Goal: Task Accomplishment & Management: Complete application form

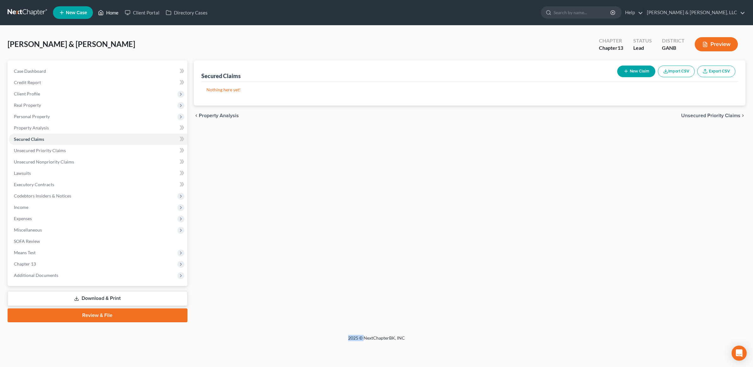
click at [111, 14] on link "Home" at bounding box center [108, 12] width 27 height 11
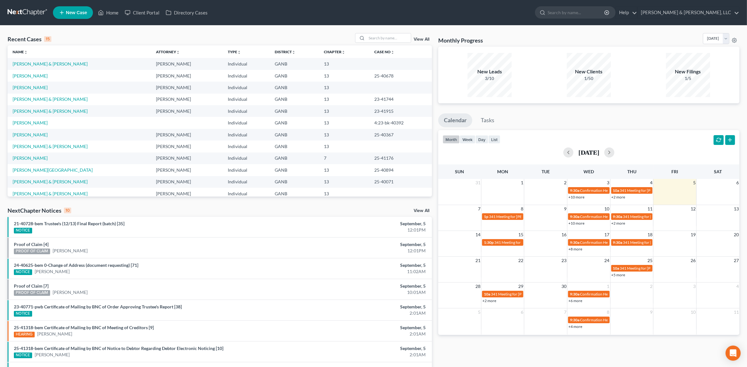
click at [425, 40] on link "View All" at bounding box center [421, 39] width 16 height 4
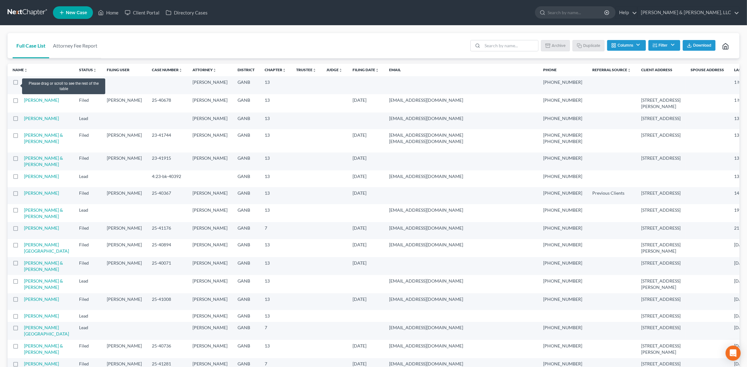
click at [21, 84] on label at bounding box center [21, 84] width 0 height 0
click at [21, 102] on label at bounding box center [21, 102] width 0 height 0
click at [21, 84] on label at bounding box center [21, 84] width 0 height 0
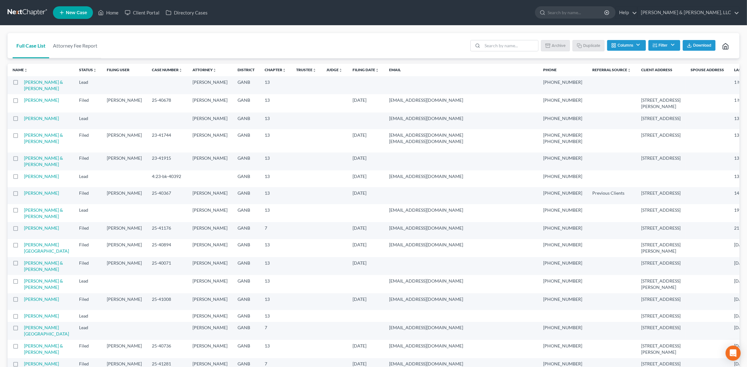
click at [21, 84] on label at bounding box center [21, 84] width 0 height 0
click at [24, 83] on input "checkbox" at bounding box center [26, 81] width 4 height 4
click at [558, 48] on button "Archive" at bounding box center [556, 45] width 28 height 11
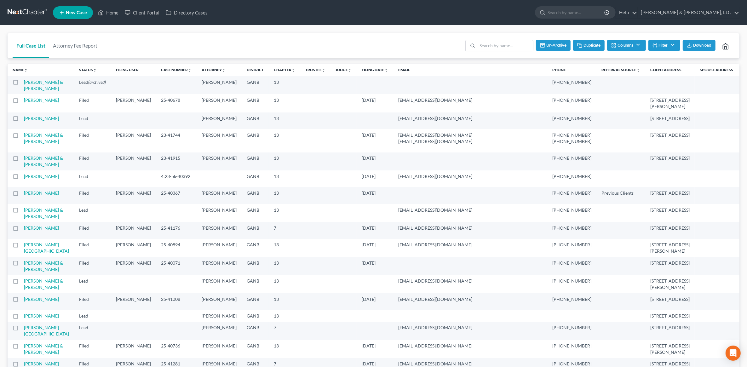
checkbox input "false"
click at [109, 13] on link "Home" at bounding box center [108, 12] width 27 height 11
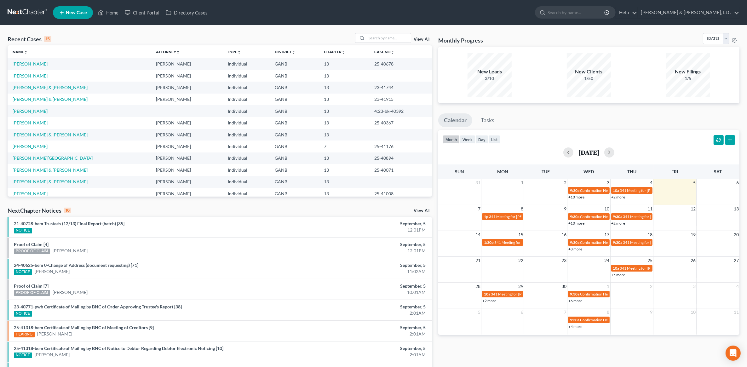
click at [34, 77] on link "[PERSON_NAME]" at bounding box center [30, 75] width 35 height 5
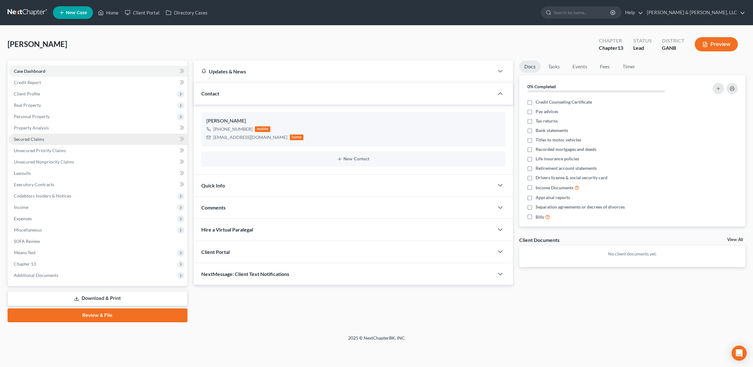
click at [46, 139] on link "Secured Claims" at bounding box center [98, 139] width 179 height 11
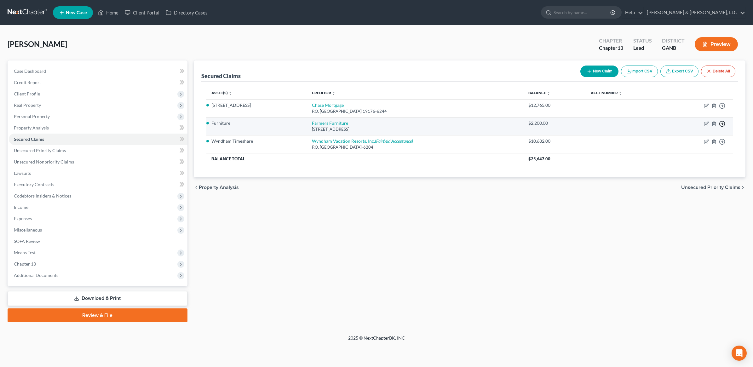
click at [723, 122] on icon "button" at bounding box center [722, 124] width 6 height 6
click at [694, 139] on link "Move to F" at bounding box center [693, 139] width 53 height 11
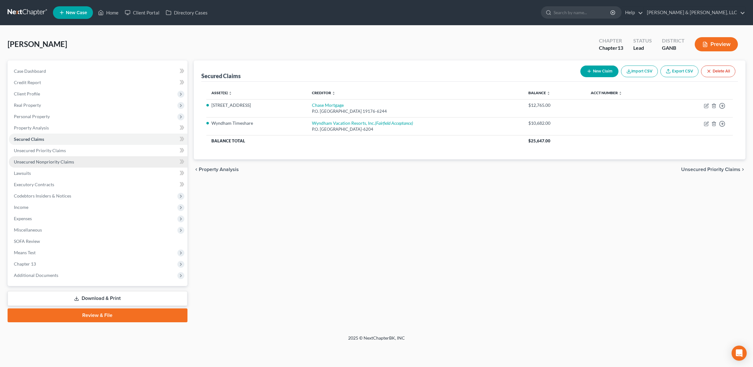
click at [55, 159] on span "Unsecured Nonpriority Claims" at bounding box center [44, 161] width 60 height 5
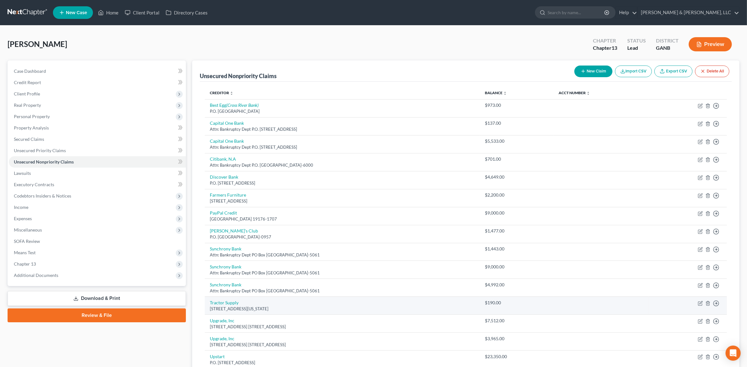
scroll to position [71, 0]
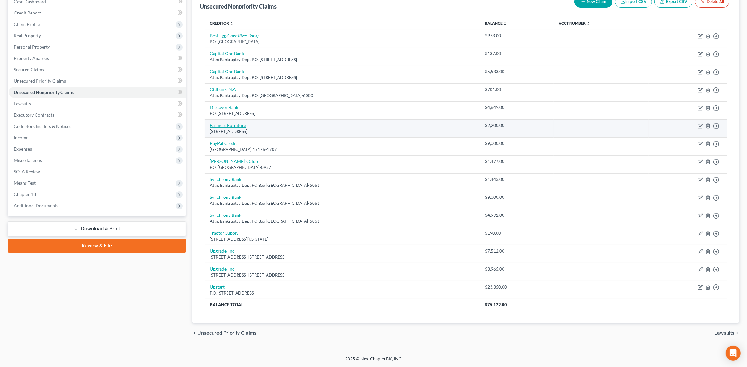
click at [236, 123] on link "Farmers Furniture" at bounding box center [228, 124] width 36 height 5
select select "10"
select select "0"
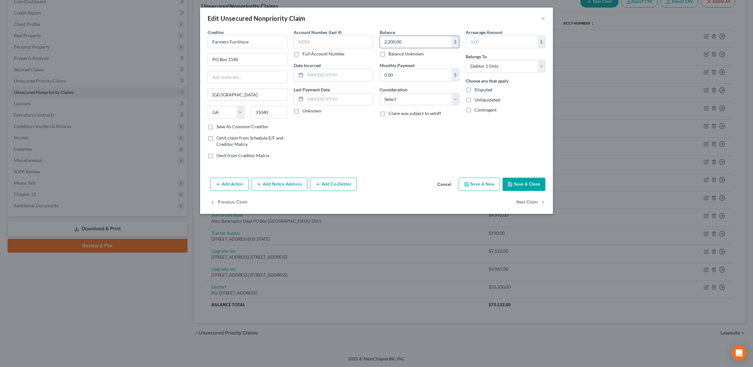
click at [408, 41] on input "2,200.00" at bounding box center [415, 42] width 71 height 12
type input "0"
click at [405, 98] on select "Select Cable / Satellite Services Collection Agency Credit Card Debt Debt Couns…" at bounding box center [419, 99] width 80 height 13
select select "14"
click at [379, 93] on select "Select Cable / Satellite Services Collection Agency Credit Card Debt Debt Couns…" at bounding box center [419, 99] width 80 height 13
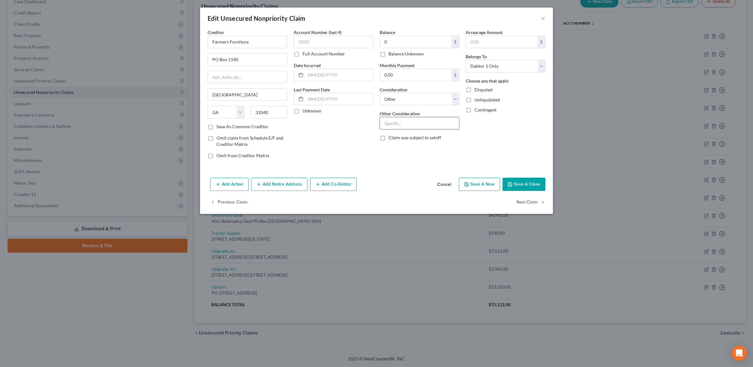
click at [410, 127] on input "text" at bounding box center [419, 123] width 79 height 12
type input "Notice Only"
click at [525, 185] on button "Save & Close" at bounding box center [523, 184] width 43 height 13
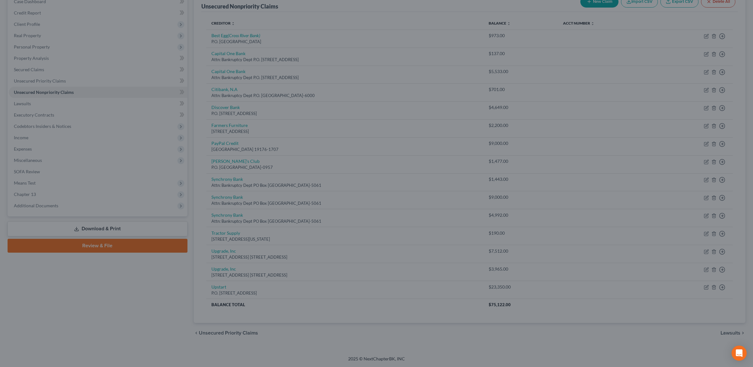
type input "0.00"
type input "0"
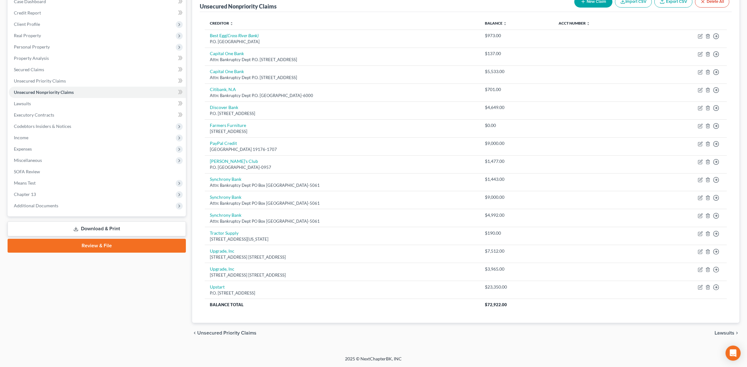
scroll to position [0, 0]
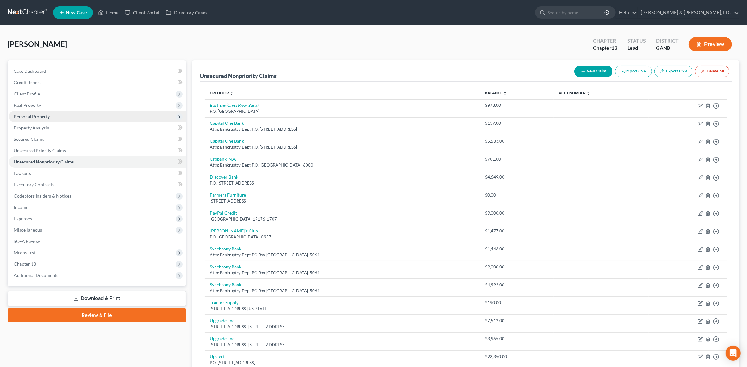
click at [49, 116] on span "Personal Property" at bounding box center [32, 116] width 36 height 5
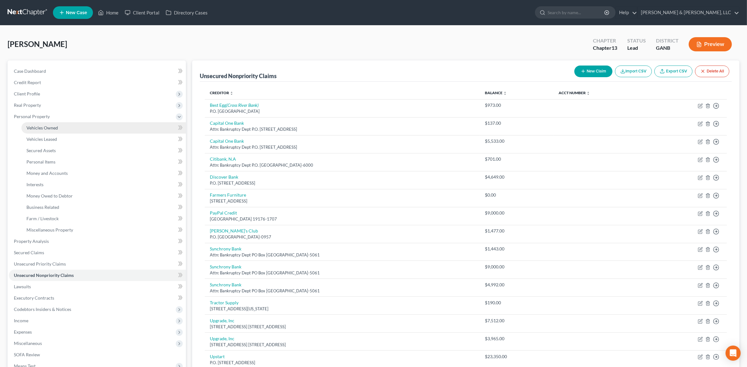
click at [48, 128] on span "Vehicles Owned" at bounding box center [41, 127] width 31 height 5
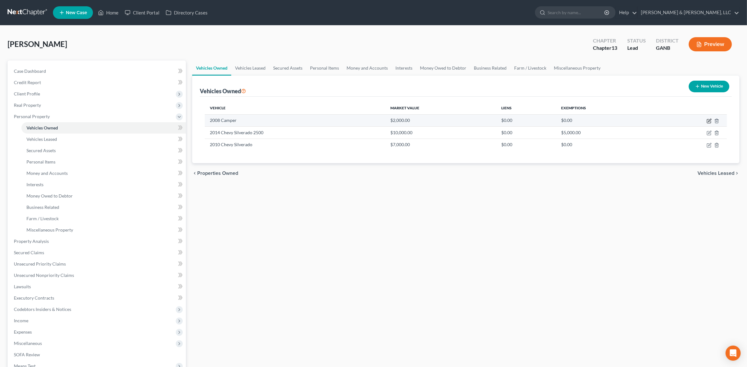
click at [709, 122] on icon "button" at bounding box center [708, 120] width 5 height 5
select select "7"
select select "18"
select select "0"
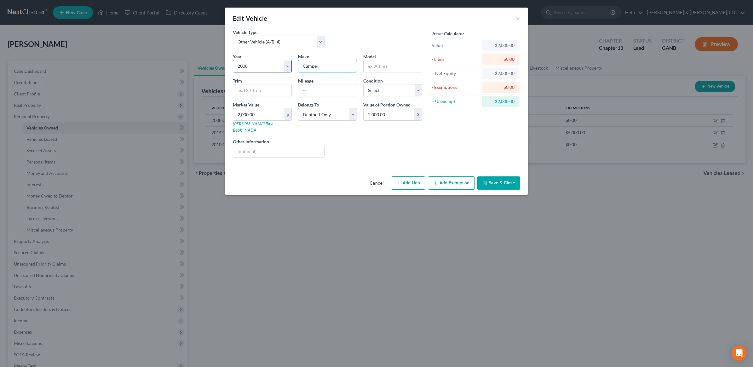
drag, startPoint x: 333, startPoint y: 66, endPoint x: 288, endPoint y: 68, distance: 44.4
click at [288, 68] on div "Year Select 2026 2025 2024 2023 2022 2021 2020 2019 2018 2017 2016 2015 2014 20…" at bounding box center [328, 107] width 196 height 109
type input "Freedom"
type input "Camper"
click at [490, 176] on button "Save & Close" at bounding box center [498, 182] width 43 height 13
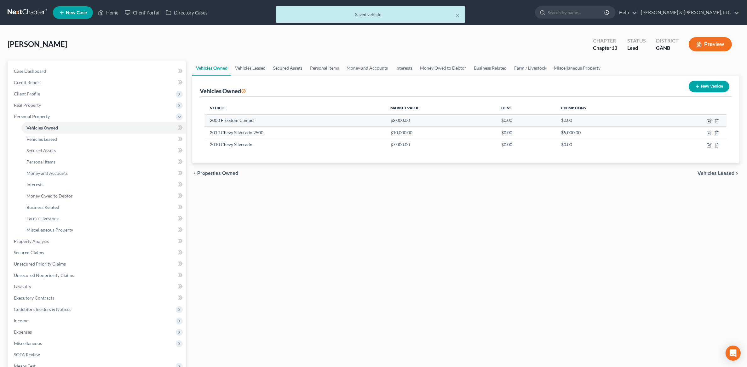
click at [708, 120] on icon "button" at bounding box center [708, 120] width 5 height 5
select select "7"
select select "18"
select select "0"
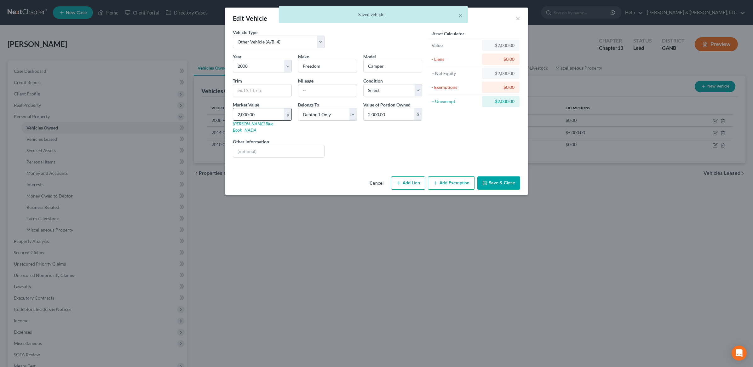
click at [268, 117] on input "2,000.00" at bounding box center [258, 114] width 51 height 12
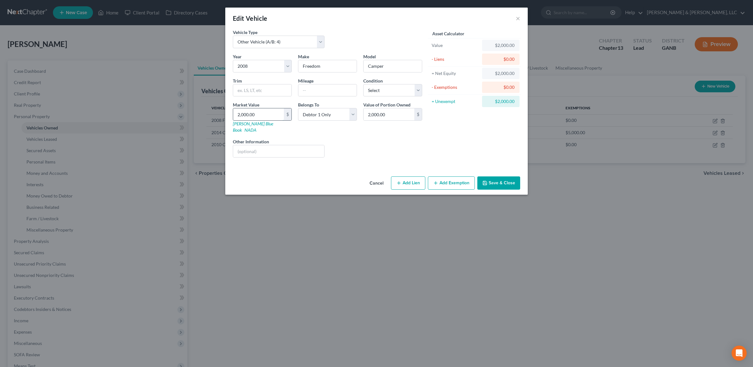
type input "3"
type input "3.00"
type input "35"
type input "35.00"
type input "350"
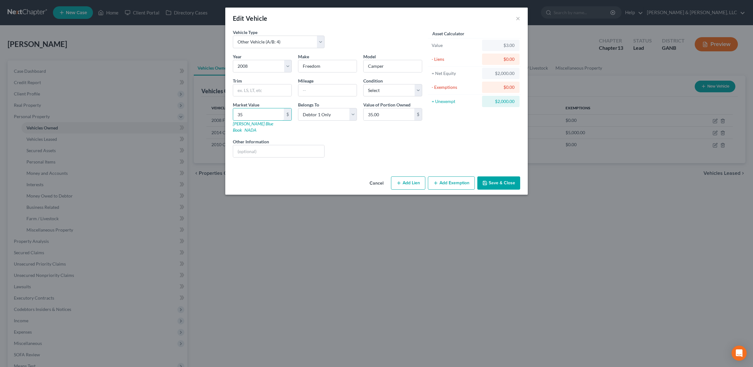
type input "350.00"
type input "3500"
type input "3,500.00"
type input "3,500"
click at [407, 146] on div "Liens Select" at bounding box center [376, 147] width 98 height 19
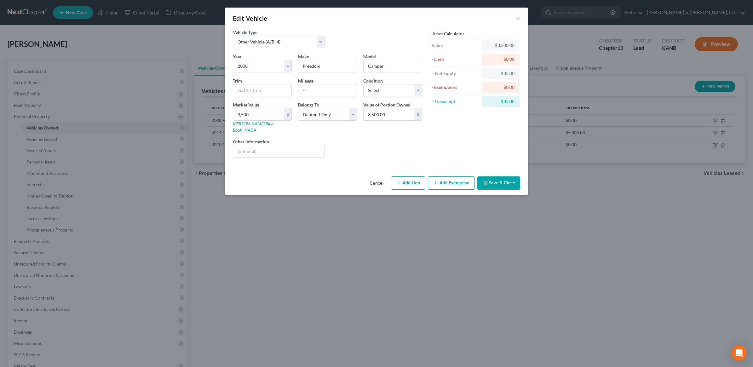
click at [493, 176] on button "Save & Close" at bounding box center [498, 182] width 43 height 13
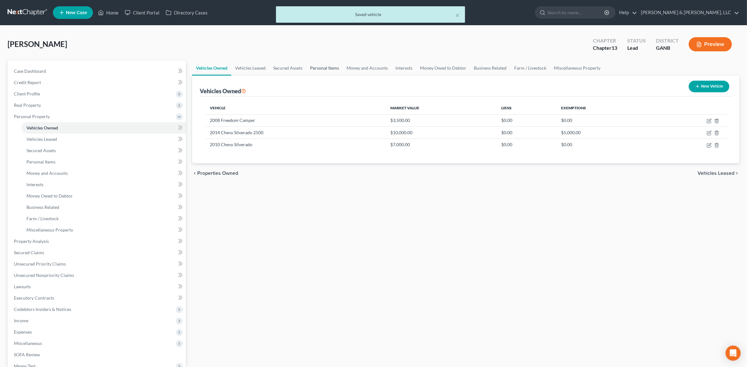
click at [328, 63] on link "Personal Items" at bounding box center [324, 67] width 37 height 15
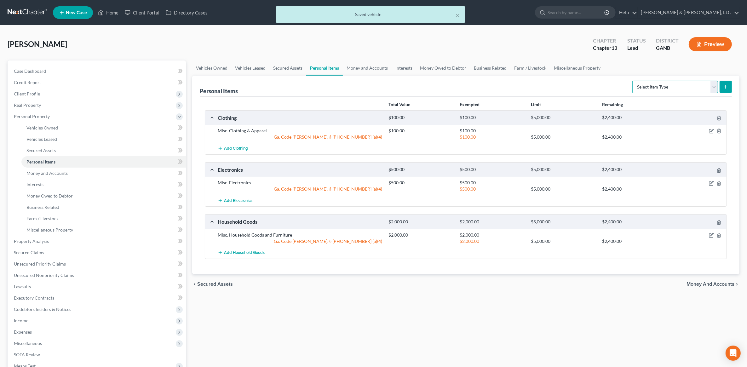
click at [714, 84] on select "Select Item Type Clothing (A/B: 11) Collectibles Of Value (A/B: 8) Electronics …" at bounding box center [675, 87] width 86 height 13
select select "pets"
click at [633, 81] on select "Select Item Type Clothing (A/B: 11) Collectibles Of Value (A/B: 8) Electronics …" at bounding box center [675, 87] width 86 height 13
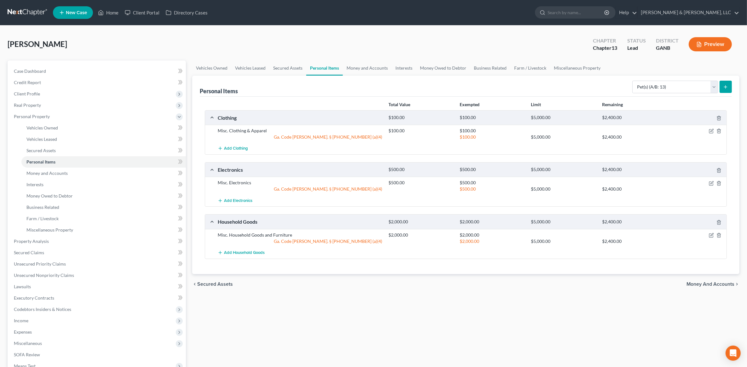
click at [729, 85] on button "submit" at bounding box center [725, 87] width 12 height 12
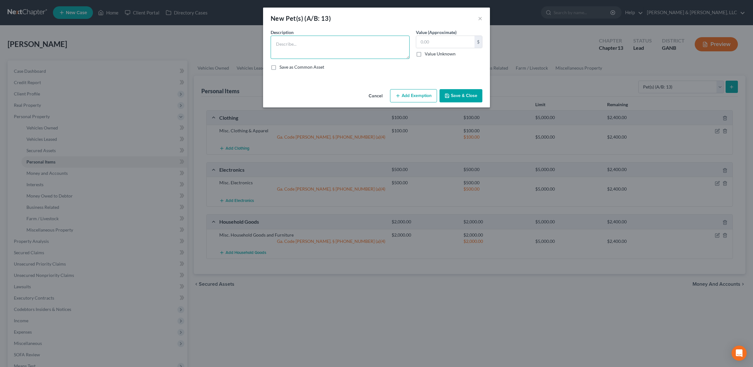
click at [303, 53] on textarea at bounding box center [339, 47] width 139 height 23
type textarea "5 cats, 1 dog"
type input "60"
click at [462, 94] on button "Save & Close" at bounding box center [460, 95] width 43 height 13
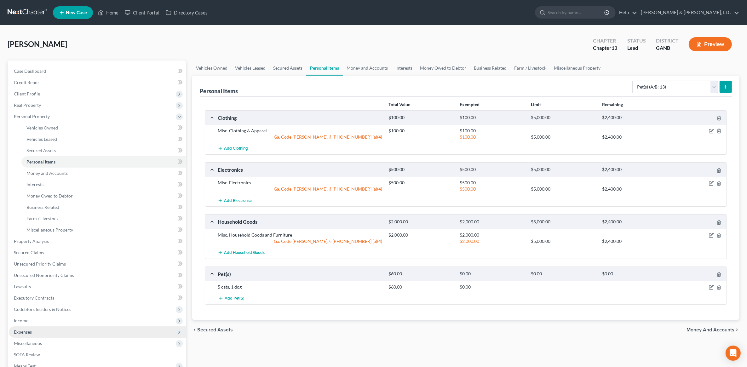
click at [37, 329] on span "Expenses" at bounding box center [97, 331] width 177 height 11
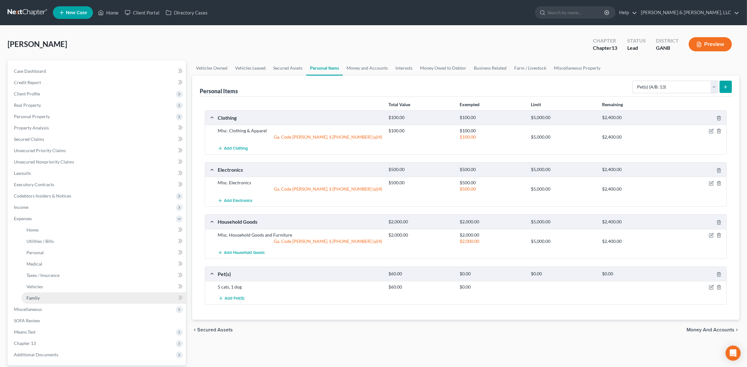
click at [41, 295] on link "Family" at bounding box center [103, 297] width 164 height 11
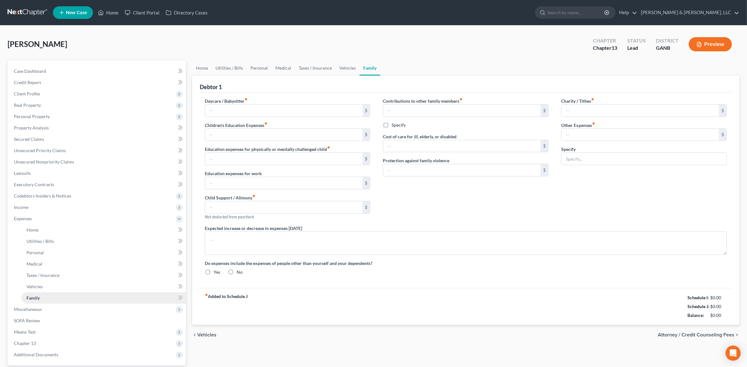
type input "0.00"
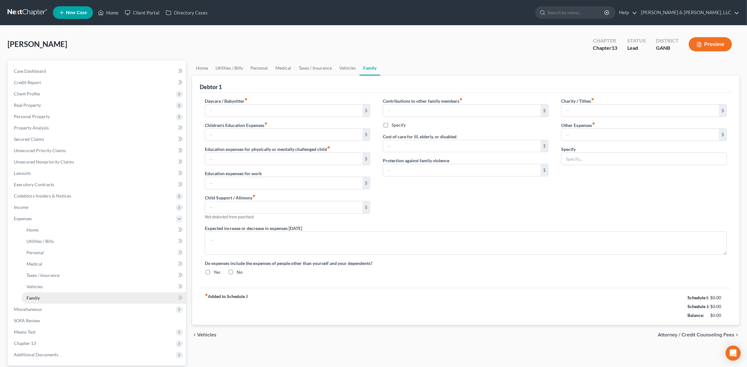
type input "0.00"
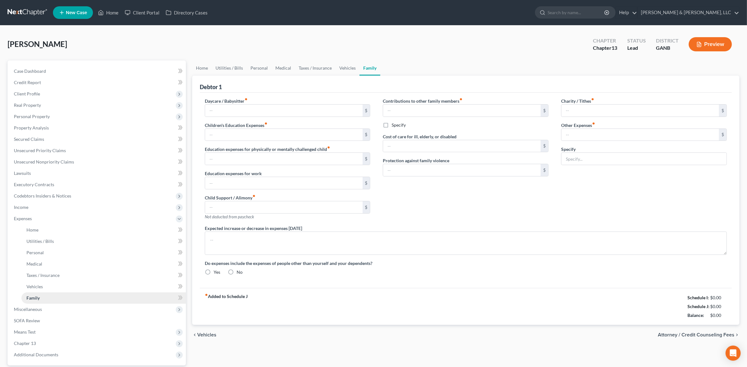
radio input "true"
click at [591, 139] on input "0.00" at bounding box center [639, 135] width 157 height 12
type input "200"
type input "Pet Expenses"
click at [511, 204] on div "Contributions to other family members fiber_manual_record 0.00 $ Specify Cost o…" at bounding box center [465, 161] width 178 height 127
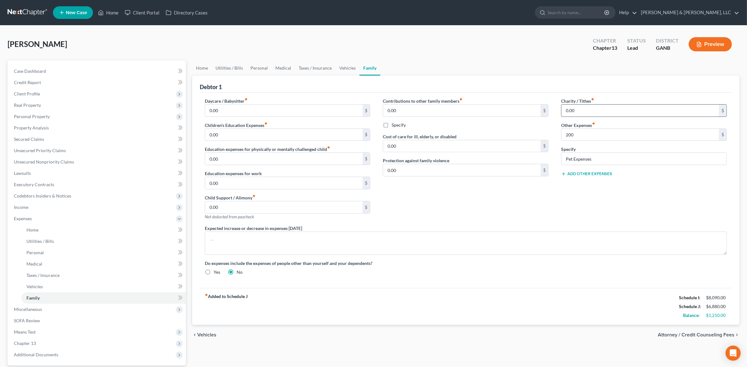
click at [580, 105] on input "0.00" at bounding box center [639, 111] width 157 height 12
type input "150"
click at [514, 213] on div "Contributions to other family members fiber_manual_record 0.00 $ Specify Cost o…" at bounding box center [465, 161] width 178 height 127
click at [208, 69] on link "Home" at bounding box center [202, 67] width 20 height 15
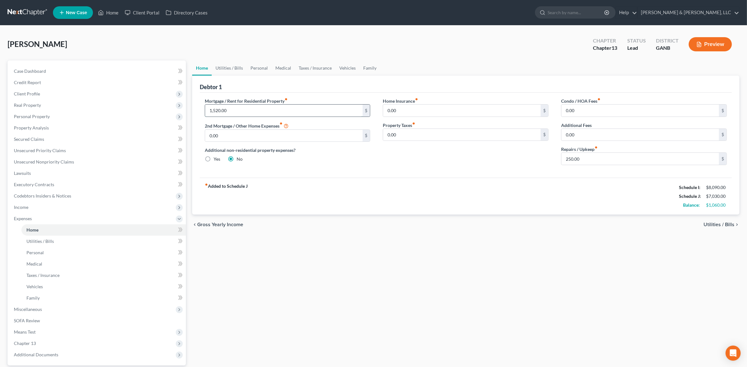
click at [243, 111] on input "1,520.00" at bounding box center [283, 111] width 157 height 12
click at [464, 282] on div "Home Utilities / Bills Personal Medical Taxes / Insurance Vehicles Family Debto…" at bounding box center [465, 230] width 553 height 341
click at [259, 109] on input "1,270" at bounding box center [283, 111] width 157 height 12
type input "1,170"
click at [382, 243] on div "Home Utilities / Bills Personal Medical Taxes / Insurance Vehicles Family Debto…" at bounding box center [465, 230] width 553 height 341
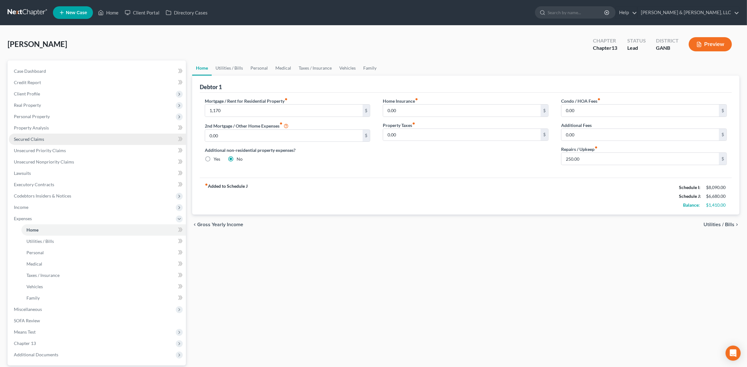
click at [84, 139] on link "Secured Claims" at bounding box center [97, 139] width 177 height 11
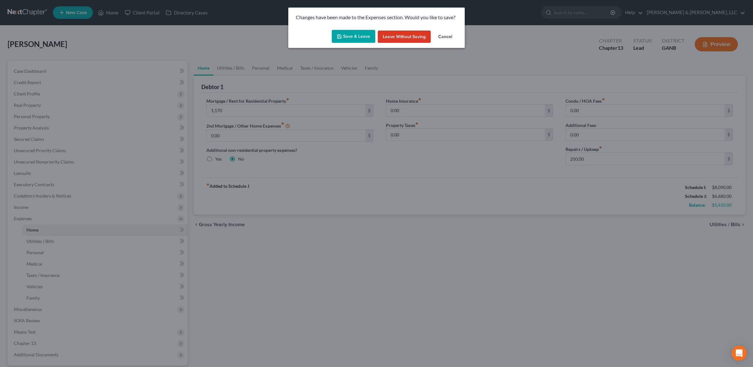
click at [358, 34] on button "Save & Leave" at bounding box center [353, 36] width 43 height 13
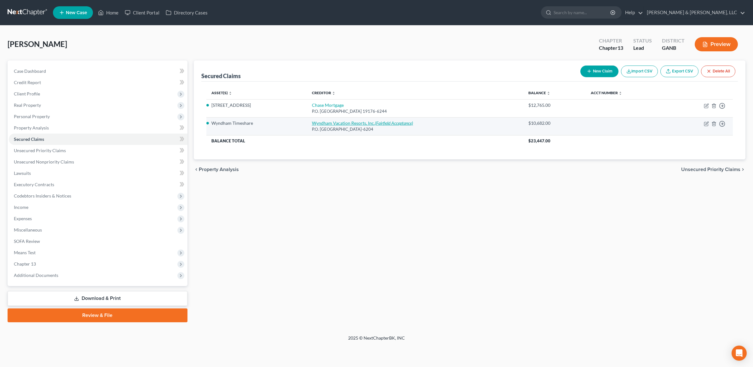
click at [333, 125] on link "Wyndham Vacation Resorts, Inc. (Fairfield Acceptance)" at bounding box center [362, 122] width 101 height 5
select select "31"
select select "0"
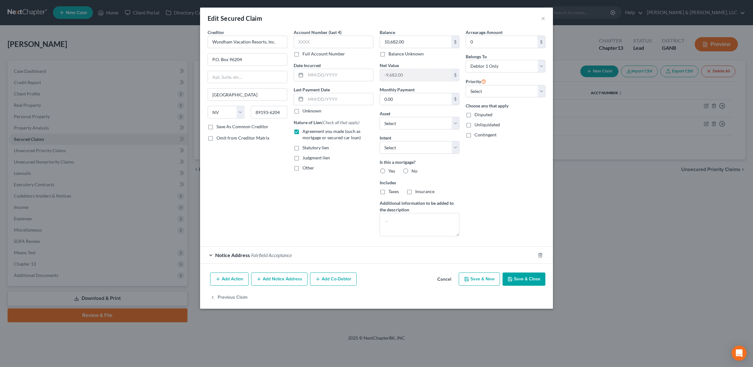
click at [522, 280] on button "Save & Close" at bounding box center [523, 278] width 43 height 13
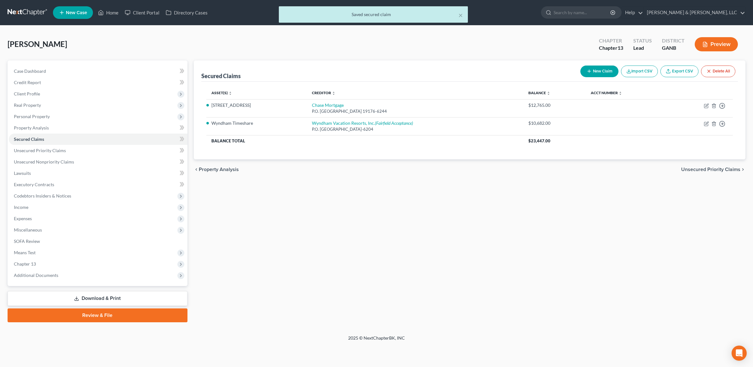
click at [95, 292] on link "Download & Print" at bounding box center [98, 298] width 180 height 15
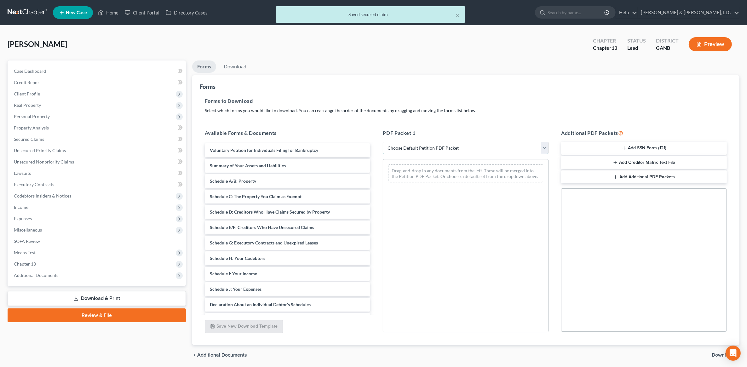
click at [435, 144] on select "Choose Default Petition PDF Packet Complete Bankruptcy Petition (all forms and …" at bounding box center [466, 148] width 166 height 13
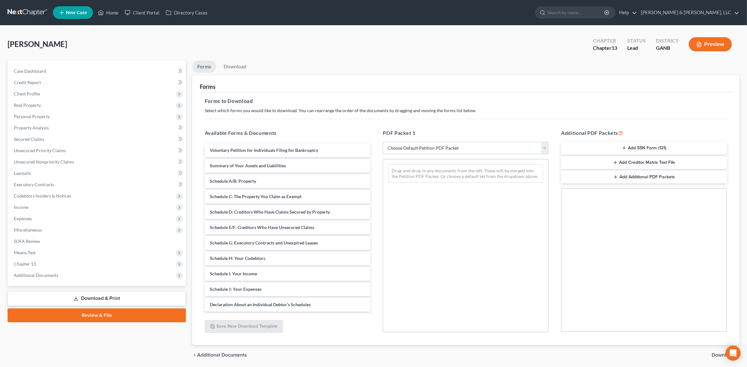
select select "8"
click at [383, 142] on select "Choose Default Petition PDF Packet Complete Bankruptcy Petition (all forms and …" at bounding box center [466, 148] width 166 height 13
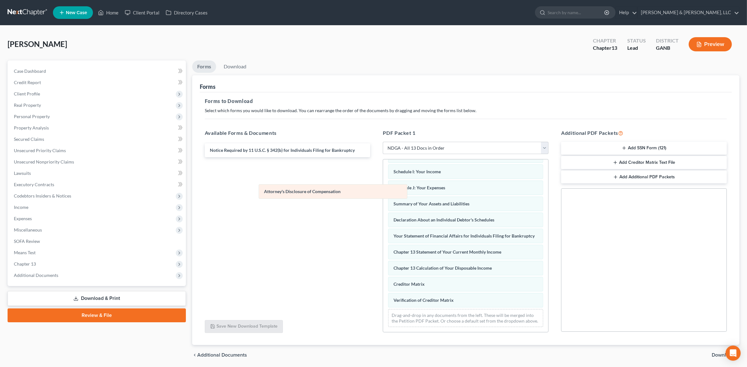
scroll to position [127, 0]
drag, startPoint x: 416, startPoint y: 232, endPoint x: 279, endPoint y: 191, distance: 143.6
click at [383, 191] on div "Attorney's Disclosure of Compensation Voluntary Petition for Individuals Filing…" at bounding box center [465, 189] width 165 height 285
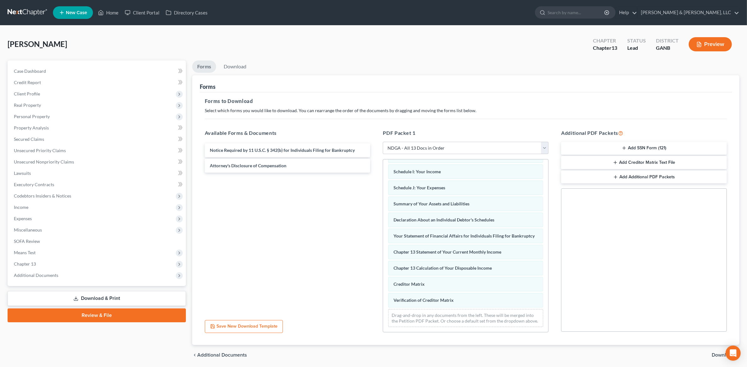
click at [630, 146] on button "Add SSN Form (121)" at bounding box center [644, 148] width 166 height 13
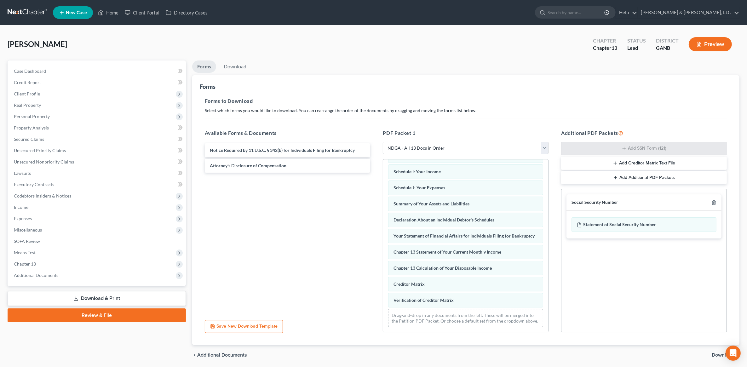
scroll to position [22, 0]
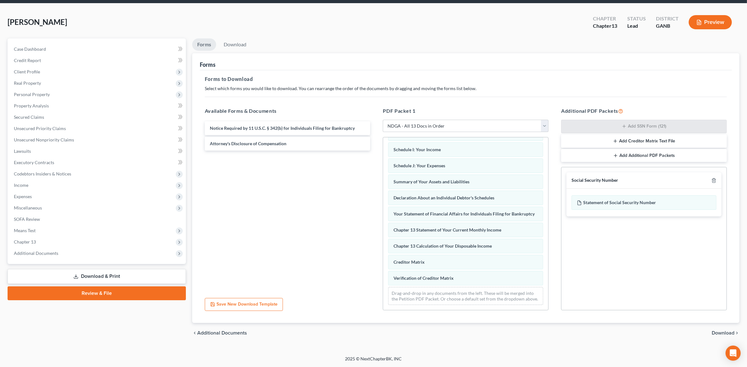
click at [722, 331] on span "Download" at bounding box center [722, 332] width 23 height 5
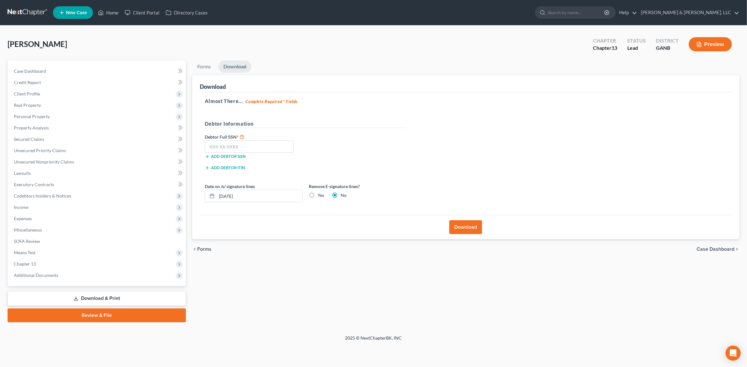
scroll to position [0, 0]
click at [234, 147] on input "text" at bounding box center [250, 146] width 89 height 13
type input "256-15-5609"
click at [424, 165] on div "Almost There... Complete Required * Fields Debtor Information Debtor Full SSN *…" at bounding box center [469, 153] width 537 height 123
click at [320, 196] on label "Yes" at bounding box center [322, 195] width 7 height 6
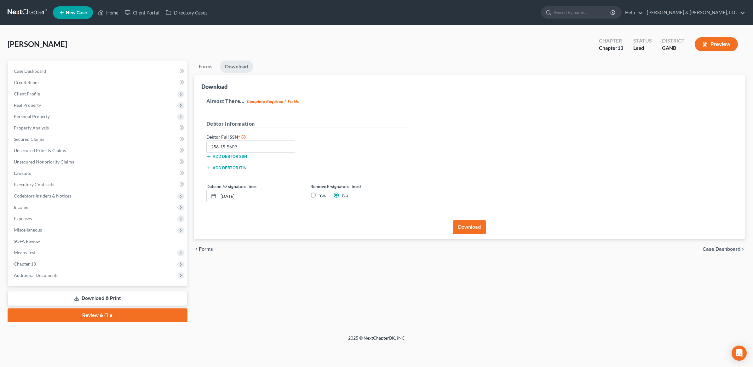
drag, startPoint x: 320, startPoint y: 196, endPoint x: 315, endPoint y: 198, distance: 5.1
click at [319, 198] on label "Yes" at bounding box center [322, 195] width 7 height 6
click at [321, 196] on input "Yes" at bounding box center [323, 194] width 4 height 4
radio input "true"
radio input "false"
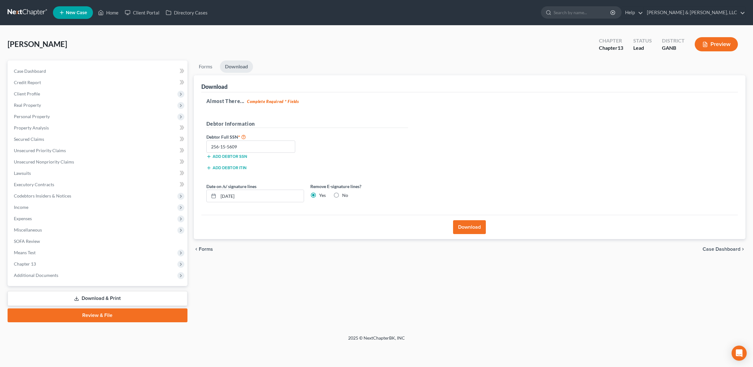
click at [319, 196] on label "Yes" at bounding box center [322, 195] width 7 height 6
click at [321, 196] on input "Yes" at bounding box center [323, 194] width 4 height 4
click at [476, 227] on button "Download" at bounding box center [469, 227] width 33 height 14
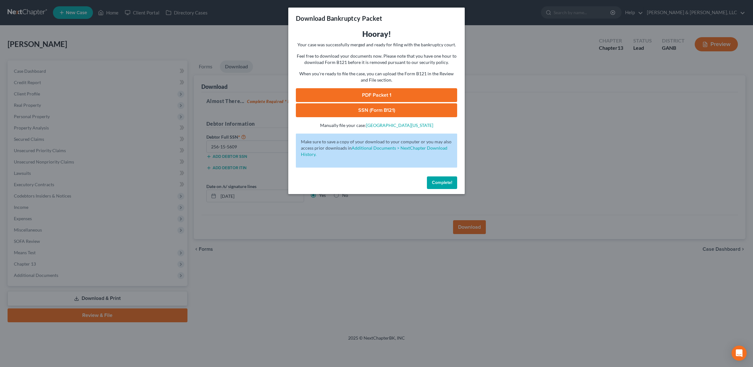
click at [369, 95] on link "PDF Packet 1" at bounding box center [376, 95] width 161 height 14
click at [364, 112] on link "SSN (Form B121)" at bounding box center [376, 110] width 161 height 14
click at [443, 183] on span "Complete!" at bounding box center [442, 182] width 20 height 5
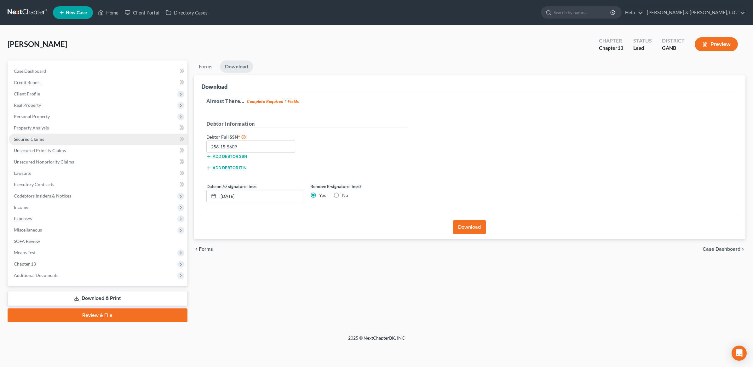
click at [61, 139] on link "Secured Claims" at bounding box center [98, 139] width 179 height 11
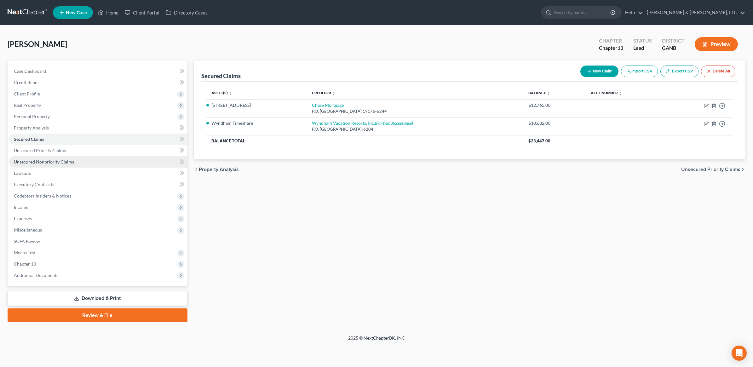
click at [57, 160] on span "Unsecured Nonpriority Claims" at bounding box center [44, 161] width 60 height 5
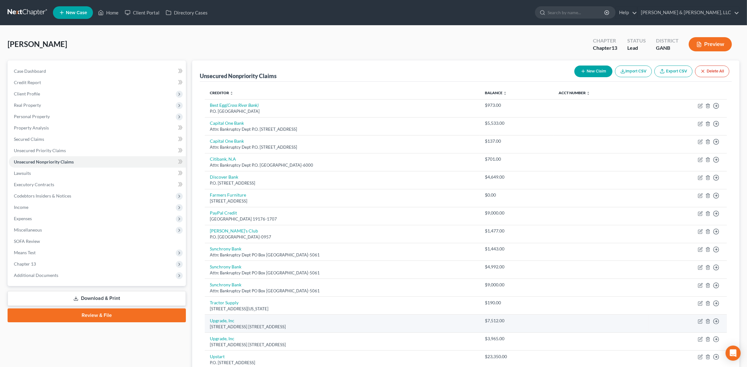
scroll to position [71, 0]
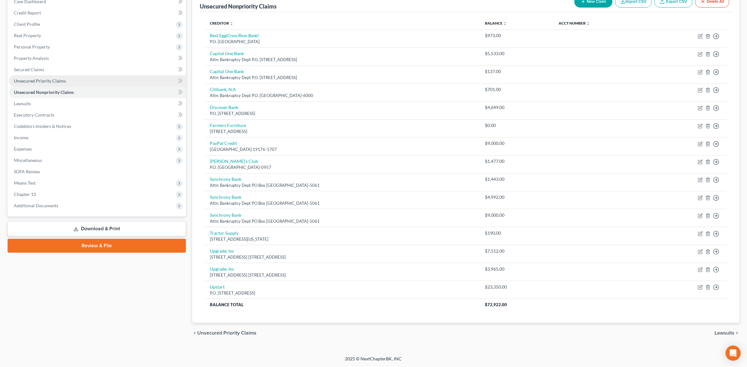
click at [65, 81] on link "Unsecured Priority Claims" at bounding box center [97, 80] width 177 height 11
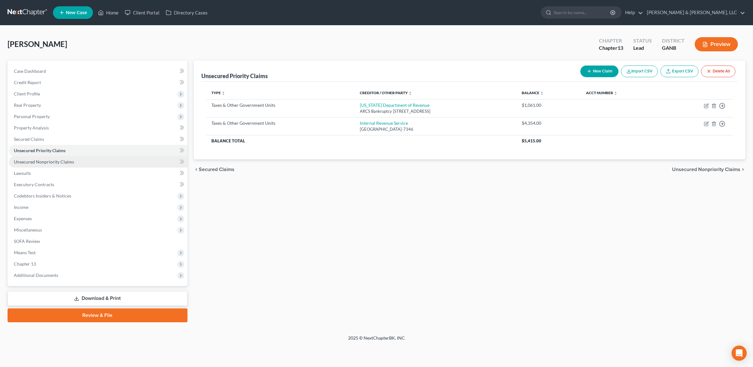
click at [92, 158] on link "Unsecured Nonpriority Claims" at bounding box center [98, 161] width 179 height 11
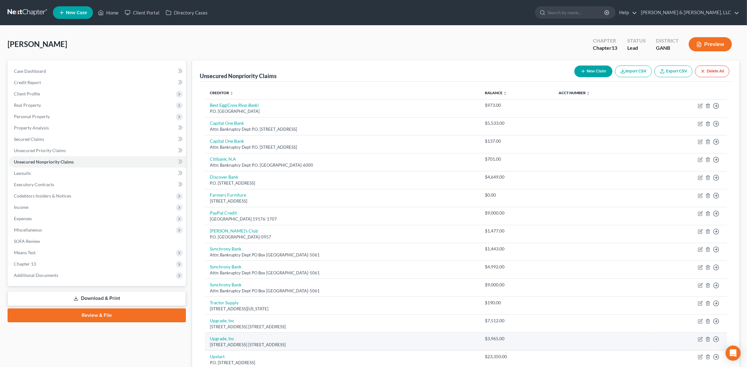
scroll to position [71, 0]
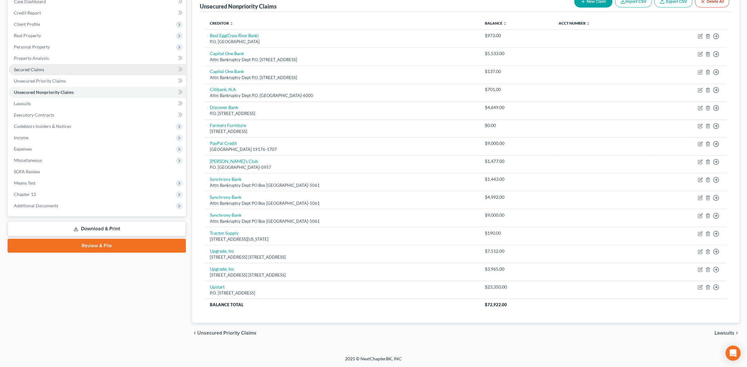
click at [62, 67] on link "Secured Claims" at bounding box center [97, 69] width 177 height 11
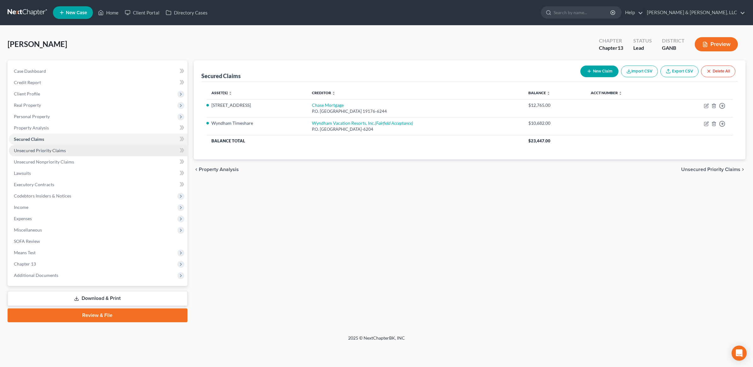
click at [52, 149] on span "Unsecured Priority Claims" at bounding box center [40, 150] width 52 height 5
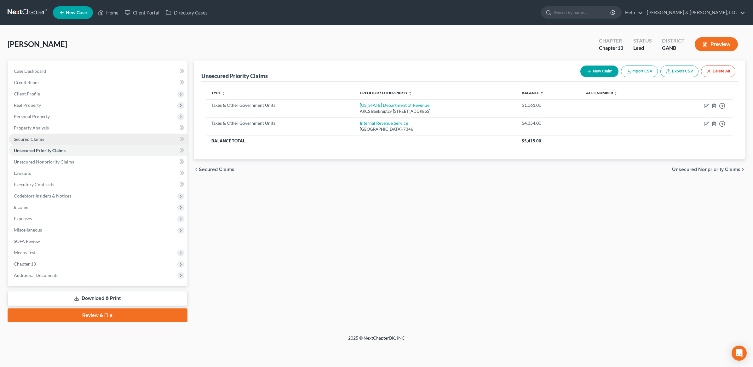
click at [95, 135] on link "Secured Claims" at bounding box center [98, 139] width 179 height 11
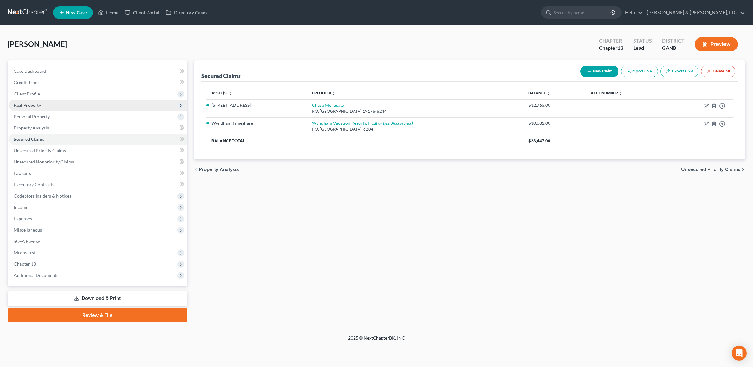
click at [61, 104] on span "Real Property" at bounding box center [98, 105] width 179 height 11
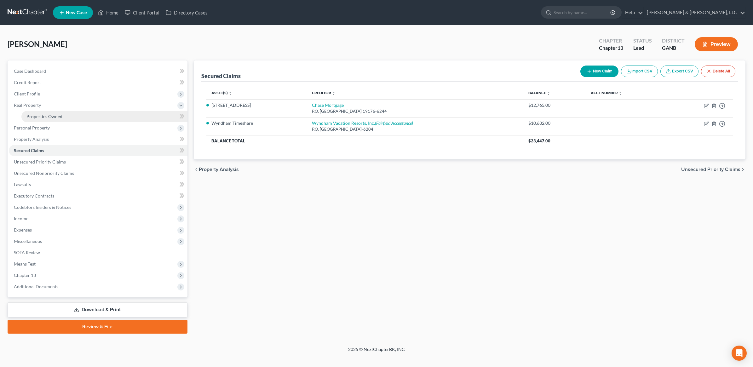
click at [60, 117] on span "Properties Owned" at bounding box center [44, 116] width 36 height 5
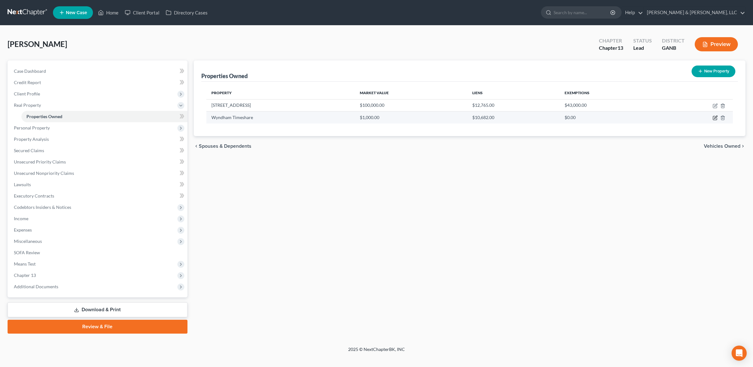
click at [714, 119] on icon "button" at bounding box center [714, 117] width 5 height 5
select select "10"
select select "0"
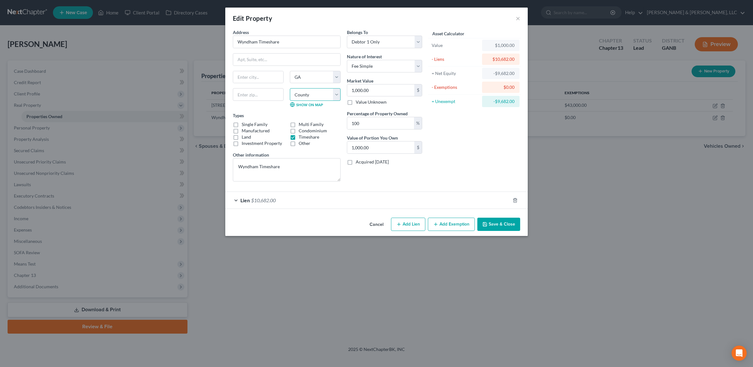
click at [324, 99] on select "County [GEOGRAPHIC_DATA] [GEOGRAPHIC_DATA] [GEOGRAPHIC_DATA] [GEOGRAPHIC_DATA] …" at bounding box center [315, 94] width 51 height 13
select select
click at [290, 88] on select "County [GEOGRAPHIC_DATA] [GEOGRAPHIC_DATA] [GEOGRAPHIC_DATA] [GEOGRAPHIC_DATA] …" at bounding box center [315, 94] width 51 height 13
click at [325, 77] on select "State [US_STATE] AK AR AZ CA CO CT DE DC [GEOGRAPHIC_DATA] [GEOGRAPHIC_DATA] GU…" at bounding box center [315, 77] width 51 height 13
select select
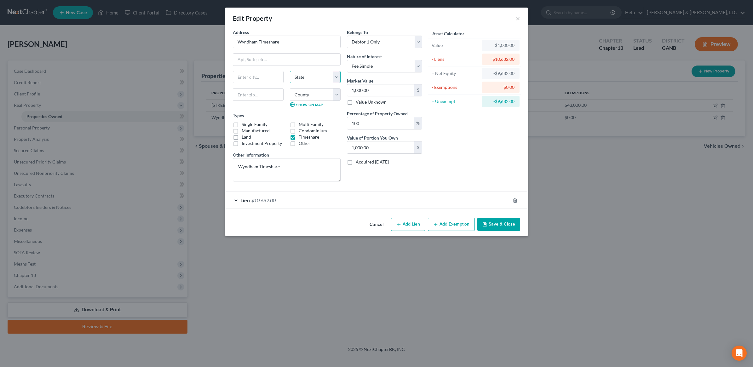
click at [290, 71] on select "State [US_STATE] AK AR AZ CA CO CT DE DC [GEOGRAPHIC_DATA] [GEOGRAPHIC_DATA] GU…" at bounding box center [315, 77] width 51 height 13
click at [490, 219] on button "Save & Close" at bounding box center [498, 224] width 43 height 13
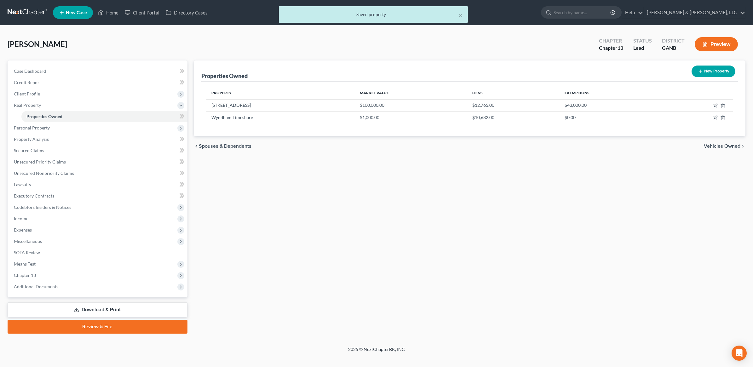
click at [720, 45] on button "Preview" at bounding box center [715, 44] width 43 height 14
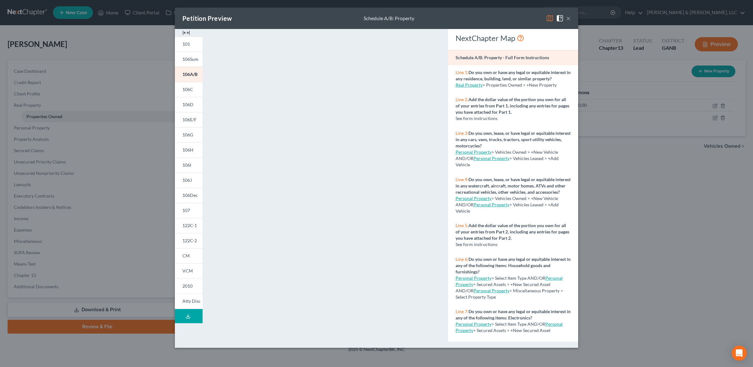
click at [568, 16] on button "×" at bounding box center [568, 18] width 4 height 8
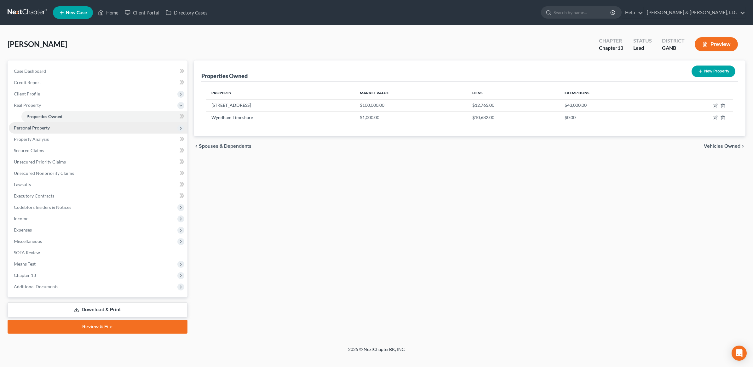
click at [43, 129] on span "Personal Property" at bounding box center [32, 127] width 36 height 5
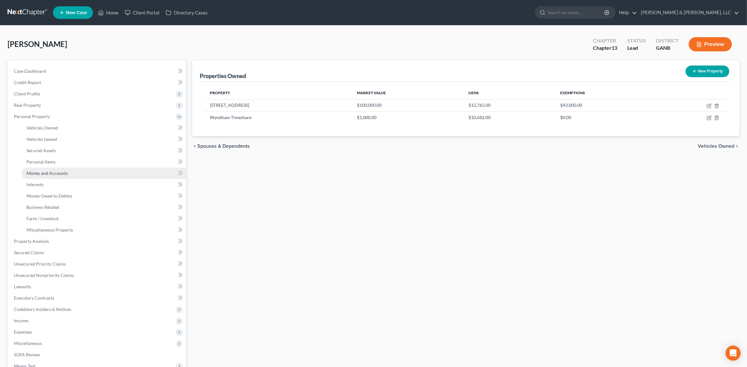
click at [59, 168] on link "Money and Accounts" at bounding box center [103, 173] width 164 height 11
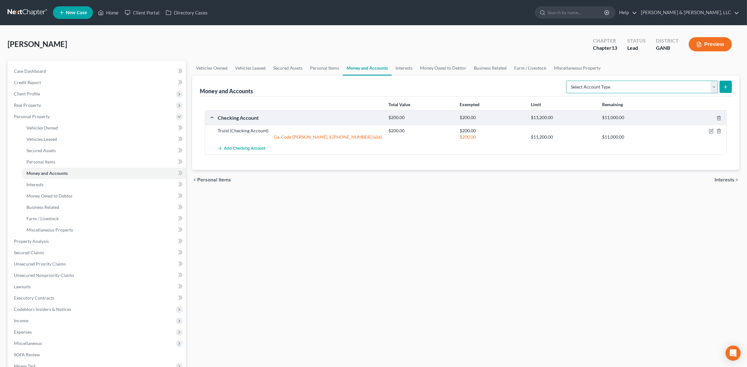
click at [635, 81] on select "Select Account Type Brokerage (A/B: 18, SOFA: 20) Cash on Hand (A/B: 16) Certif…" at bounding box center [642, 87] width 152 height 13
select select "savings"
click at [568, 81] on select "Select Account Type Brokerage (A/B: 18, SOFA: 20) Cash on Hand (A/B: 16) Certif…" at bounding box center [642, 87] width 152 height 13
click at [725, 90] on button "submit" at bounding box center [725, 87] width 12 height 12
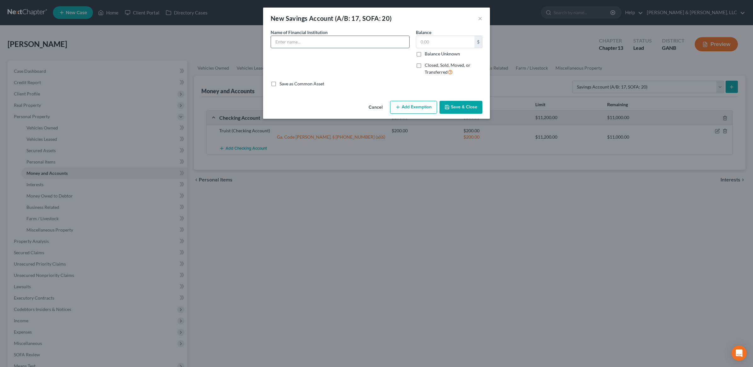
click at [325, 43] on input "text" at bounding box center [340, 42] width 138 height 12
type input "[US_STATE] United"
type input "500"
click at [420, 106] on button "Add Exemption" at bounding box center [413, 107] width 47 height 13
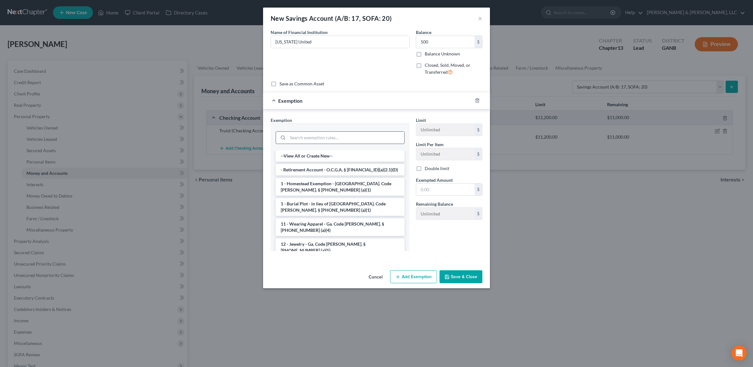
click at [323, 139] on input "search" at bounding box center [345, 138] width 117 height 12
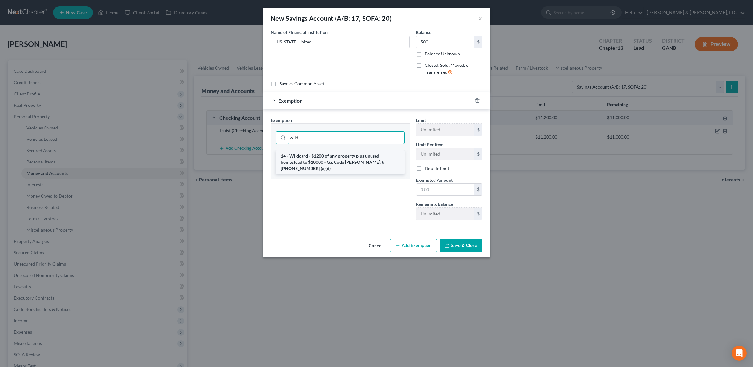
type input "wild"
click at [326, 151] on li "14 - Wildcard - $1200 of any property plus unused homestead to $10000 - Ga. Cod…" at bounding box center [340, 162] width 129 height 24
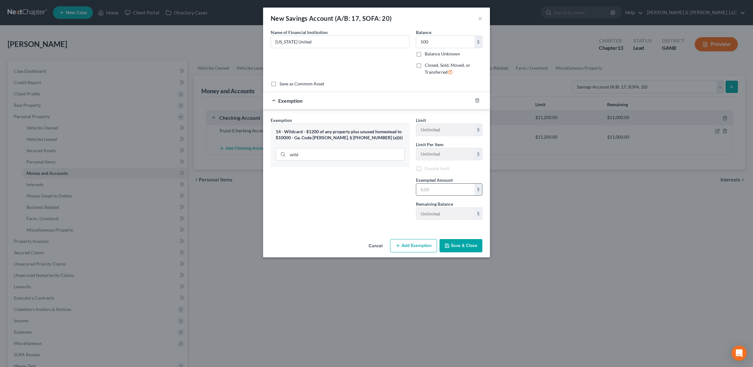
click at [438, 191] on input "text" at bounding box center [445, 190] width 58 height 12
type input "500"
click at [469, 246] on button "Save & Close" at bounding box center [460, 246] width 43 height 13
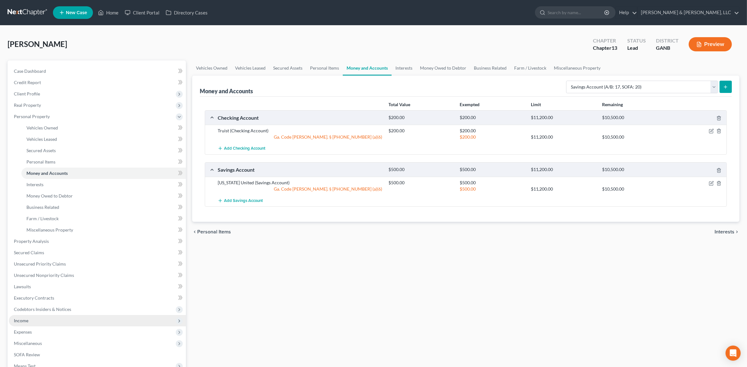
click at [47, 318] on span "Income" at bounding box center [97, 320] width 177 height 11
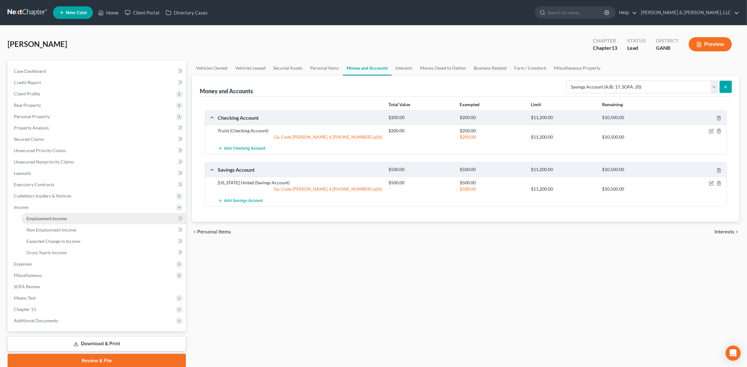
click at [54, 219] on span "Employment Income" at bounding box center [46, 218] width 40 height 5
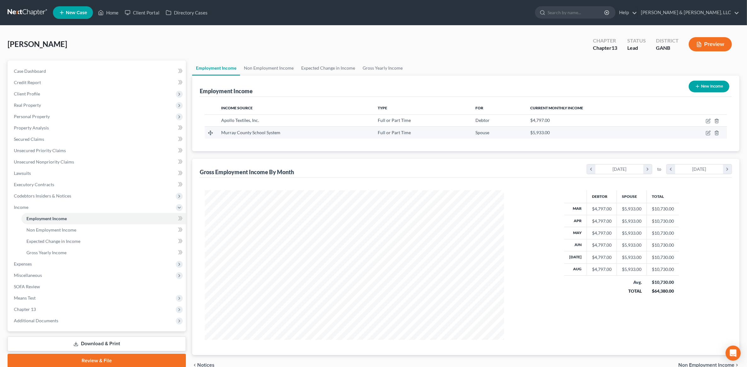
scroll to position [150, 312]
click at [375, 65] on link "Gross Yearly Income" at bounding box center [383, 67] width 48 height 15
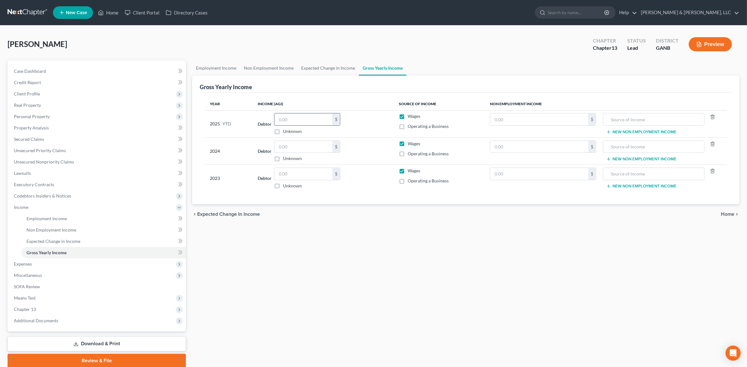
click at [306, 116] on input "text" at bounding box center [303, 119] width 58 height 12
type input "39,132"
click at [301, 142] on input "text" at bounding box center [303, 147] width 58 height 12
type input "68,368"
click at [303, 173] on input "text" at bounding box center [303, 174] width 58 height 12
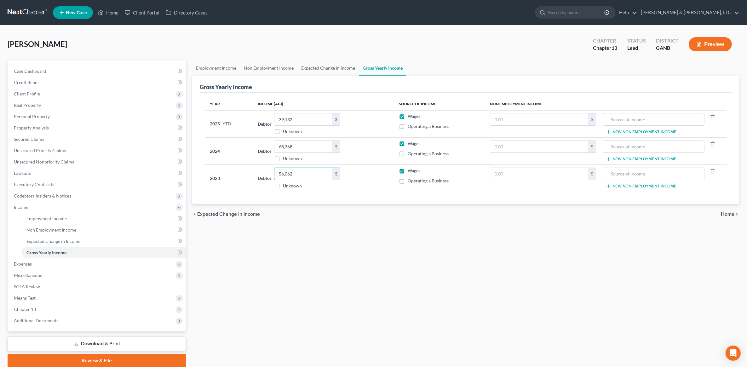
type input "56,062"
drag, startPoint x: 407, startPoint y: 254, endPoint x: 608, endPoint y: 242, distance: 202.2
click at [411, 254] on div "Employment Income Non Employment Income Expected Change in Income Gross Yearly …" at bounding box center [465, 213] width 553 height 307
click at [725, 215] on span "Home" at bounding box center [727, 214] width 14 height 5
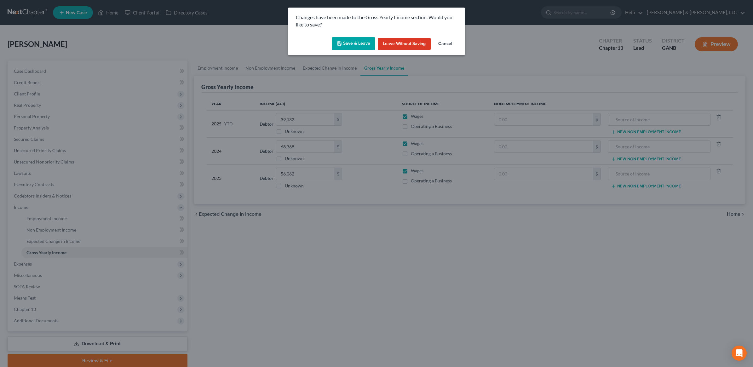
click at [354, 42] on button "Save & Leave" at bounding box center [353, 43] width 43 height 13
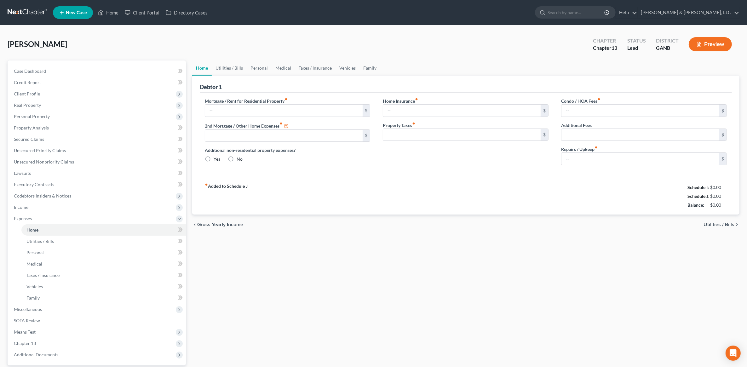
type input "1,170.00"
type input "0.00"
radio input "true"
type input "0.00"
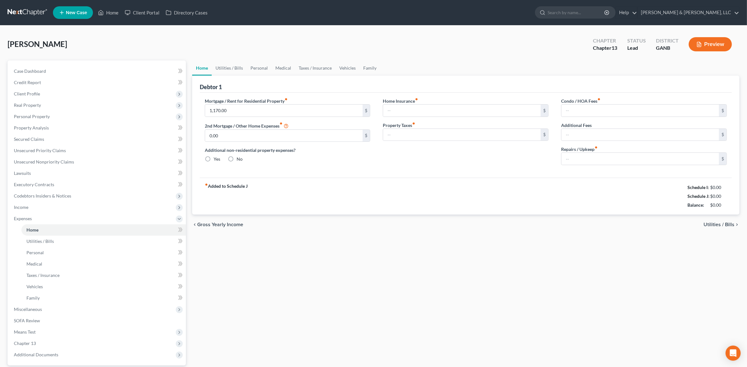
type input "0.00"
type input "250.00"
click at [36, 305] on span "Miscellaneous" at bounding box center [97, 309] width 177 height 11
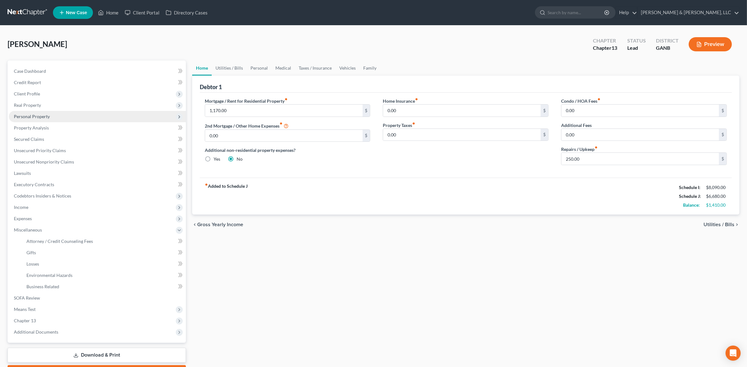
click at [49, 117] on span "Personal Property" at bounding box center [32, 116] width 36 height 5
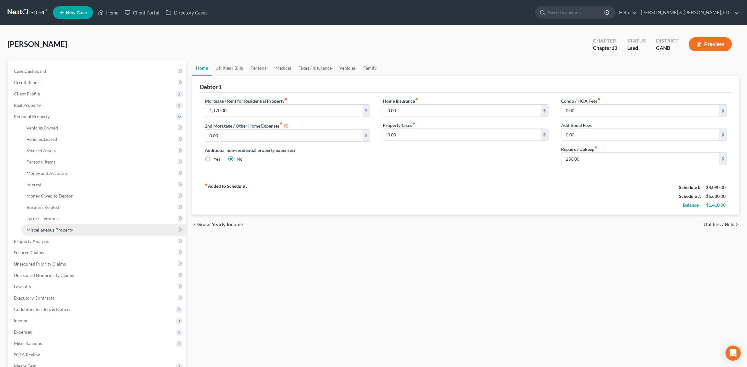
click at [62, 230] on span "Miscellaneous Property" at bounding box center [49, 229] width 47 height 5
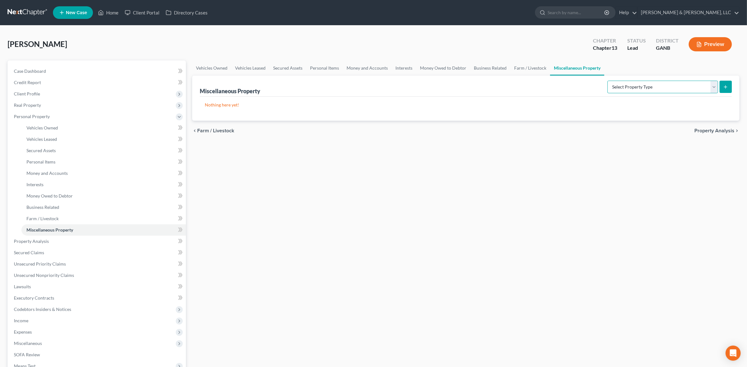
click at [677, 88] on select "Select Property Type Assigned for Creditor Benefit [DATE] (SOFA: 12) Holding fo…" at bounding box center [662, 87] width 111 height 13
select select "transferred"
click at [607, 81] on select "Select Property Type Assigned for Creditor Benefit [DATE] (SOFA: 12) Holding fo…" at bounding box center [662, 87] width 111 height 13
click at [725, 85] on icon "submit" at bounding box center [725, 86] width 5 height 5
select select "Ordinary ([DATE])"
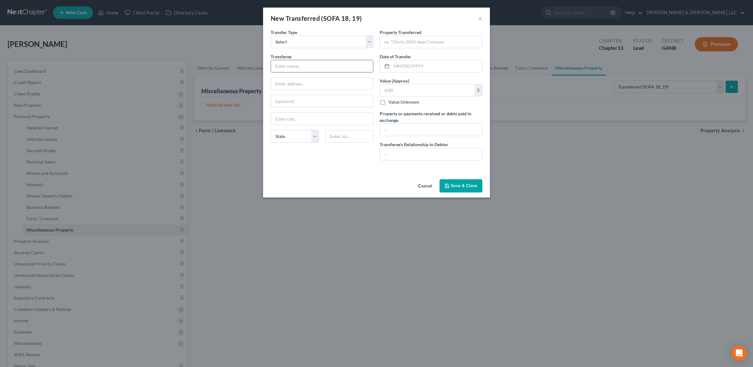
click at [308, 69] on input "text" at bounding box center [322, 66] width 102 height 12
type input "[PERSON_NAME]"
click at [415, 43] on input "text" at bounding box center [431, 42] width 102 height 12
type input "2004 Ford F-150"
type input "[DATE]"
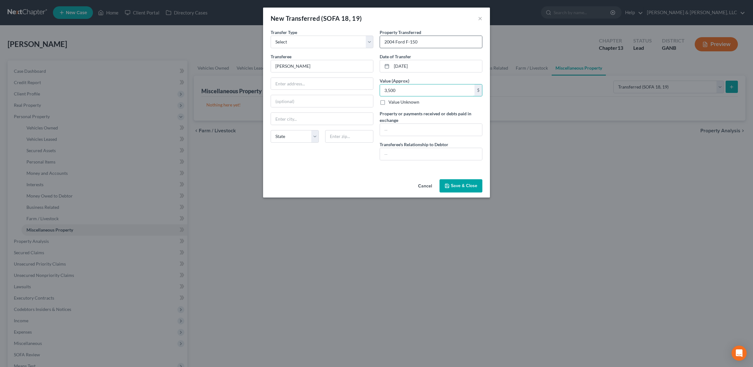
type input "3,500"
type input "3500"
type input "Step-son"
click at [350, 192] on div "Cancel Save & Close" at bounding box center [376, 187] width 227 height 21
click at [471, 187] on button "Save & Close" at bounding box center [460, 185] width 43 height 13
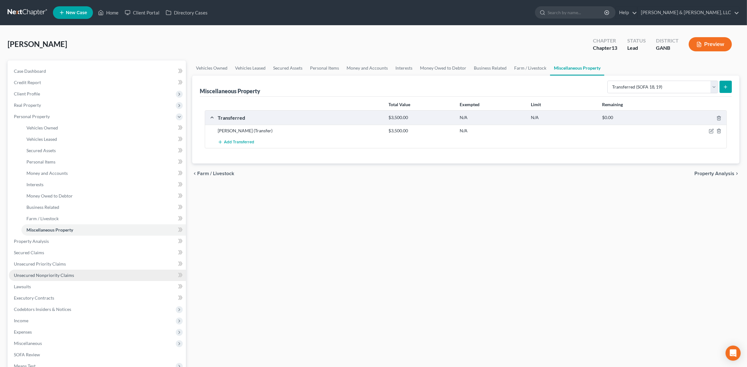
scroll to position [92, 0]
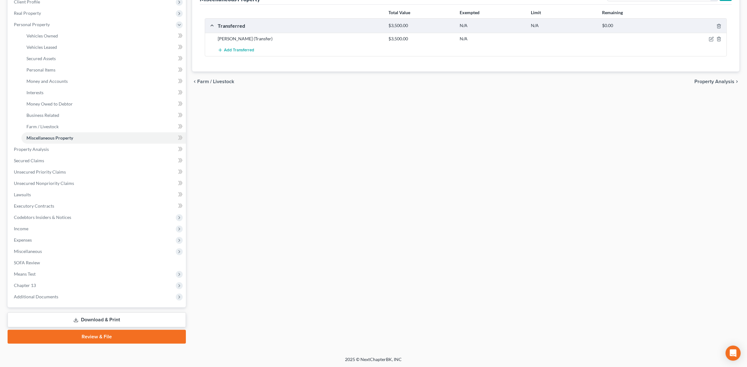
click at [101, 316] on link "Download & Print" at bounding box center [97, 319] width 178 height 15
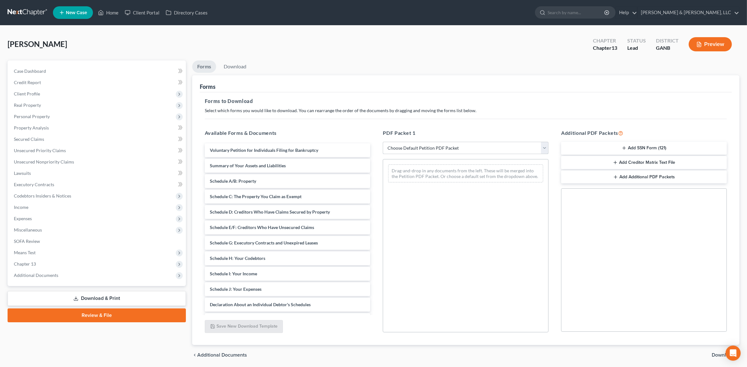
click at [447, 152] on select "Choose Default Petition PDF Packet Complete Bankruptcy Petition (all forms and …" at bounding box center [466, 148] width 166 height 13
click at [335, 112] on p "Select which forms you would like to download. You can rearrange the order of t…" at bounding box center [466, 110] width 522 height 6
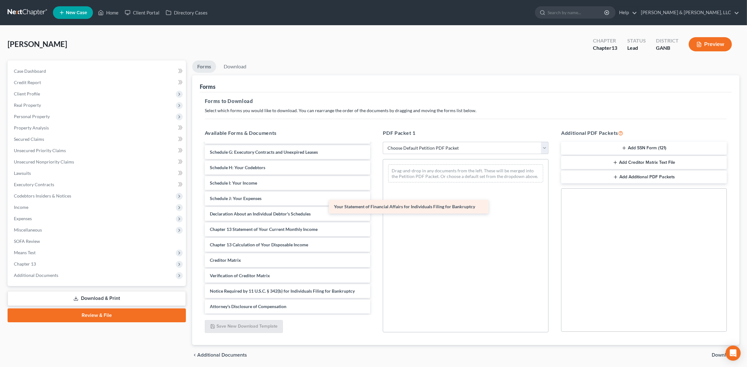
scroll to position [90, 0]
drag, startPoint x: 272, startPoint y: 215, endPoint x: 441, endPoint y: 204, distance: 170.1
click at [375, 204] on div "Your Statement of Financial Affairs for Individuals Filing for Bankruptcy Volun…" at bounding box center [288, 183] width 176 height 261
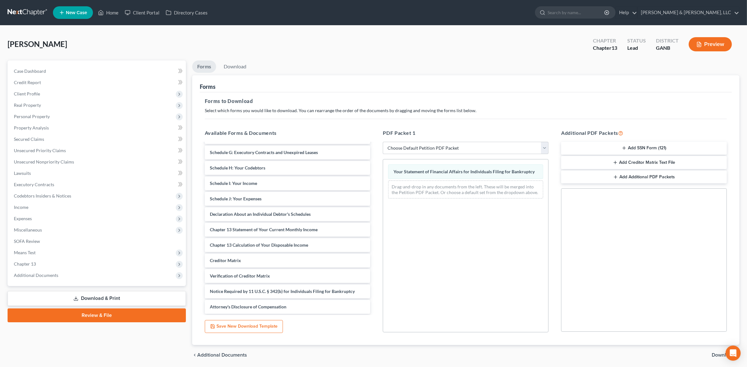
scroll to position [22, 0]
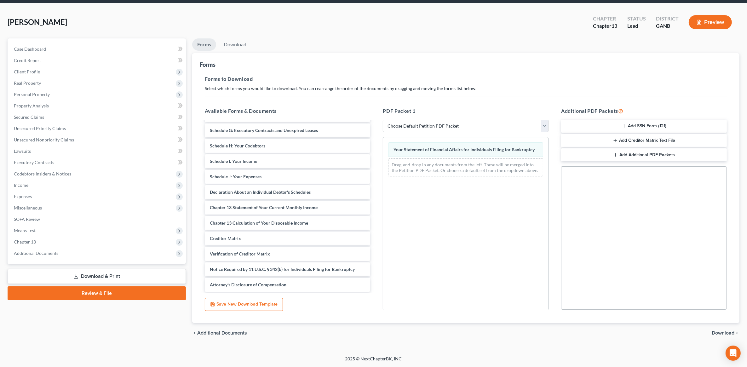
click at [718, 333] on span "Download" at bounding box center [722, 332] width 23 height 5
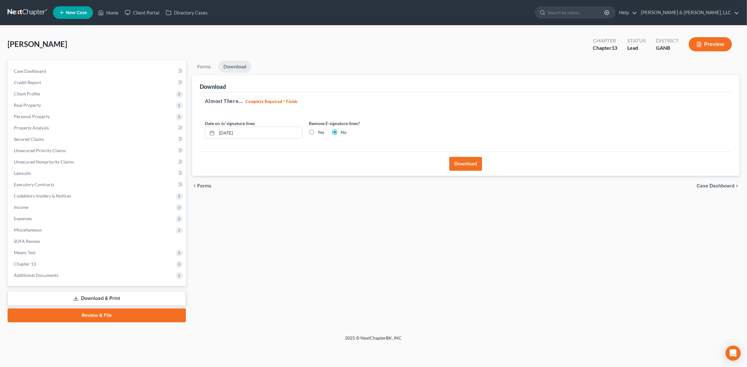
scroll to position [0, 0]
click at [475, 167] on button "Download" at bounding box center [469, 164] width 33 height 14
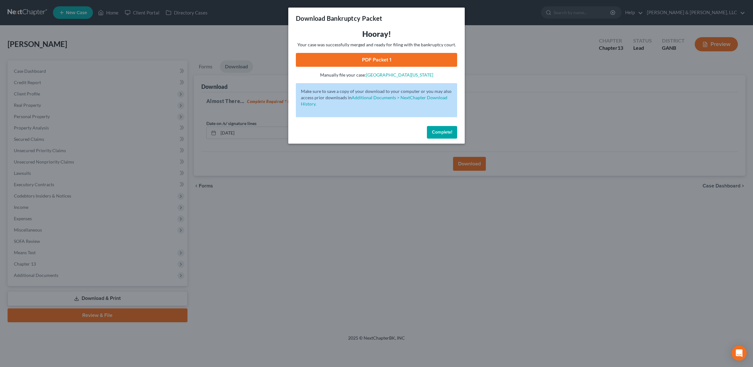
click at [439, 132] on span "Complete!" at bounding box center [442, 131] width 20 height 5
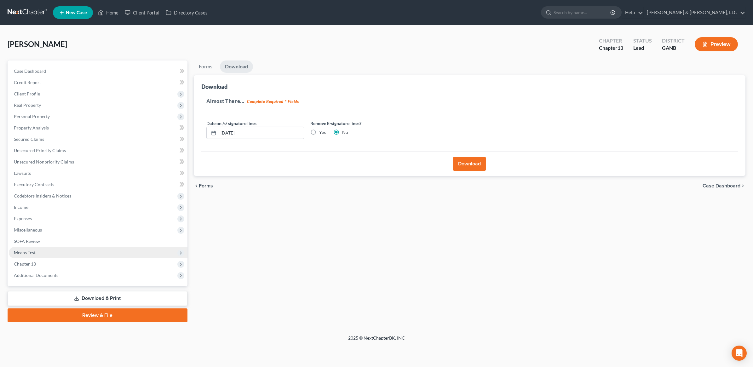
click at [46, 254] on span "Means Test" at bounding box center [98, 252] width 179 height 11
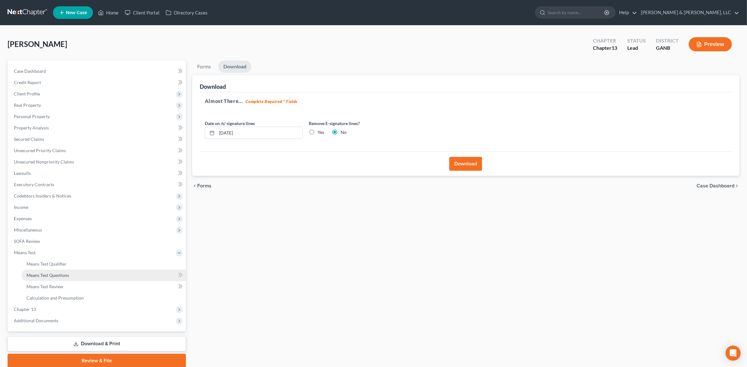
click at [56, 276] on span "Means Test Questions" at bounding box center [47, 274] width 43 height 5
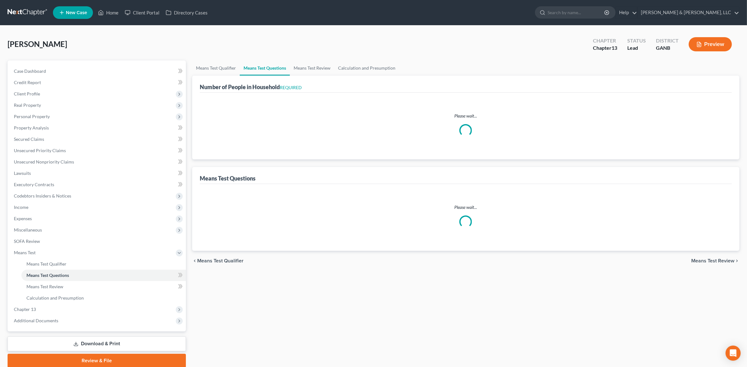
select select "0"
select select "60"
select select "0"
select select "60"
select select "3"
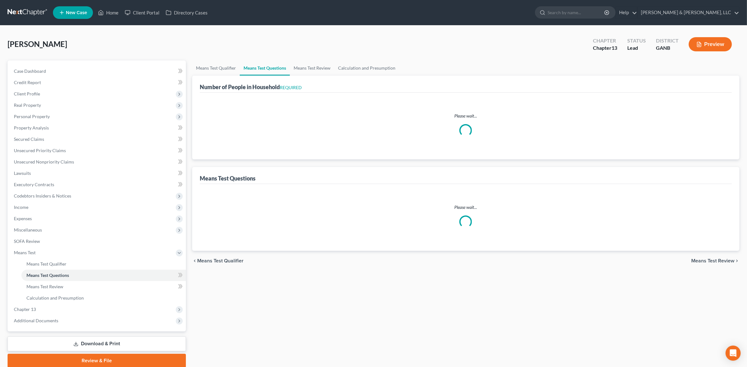
select select "2"
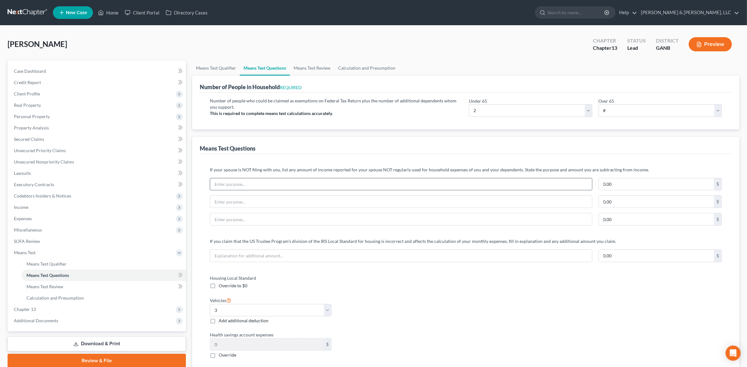
click at [317, 187] on input "text" at bounding box center [401, 184] width 382 height 12
type input "Spouse's Chapter 13 Payment"
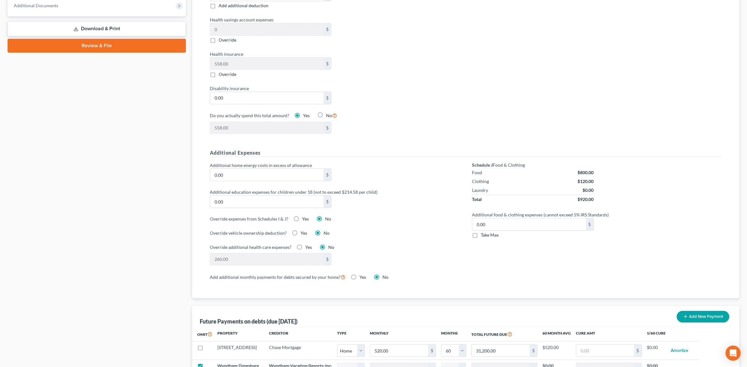
scroll to position [518, 0]
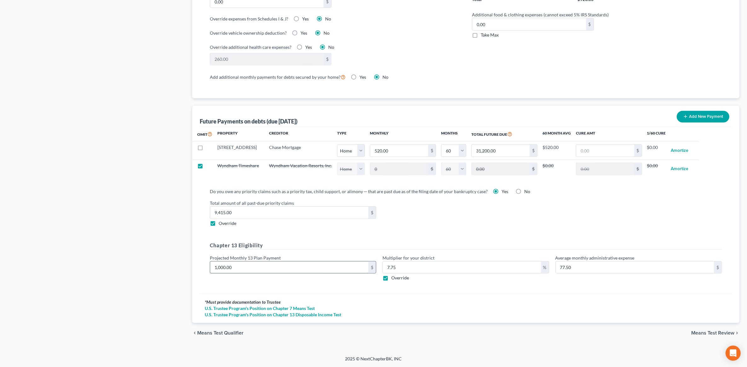
type input "1,300"
click at [296, 265] on input "1,000.00" at bounding box center [289, 267] width 158 height 12
type input "1"
type input "0.07"
type input "14"
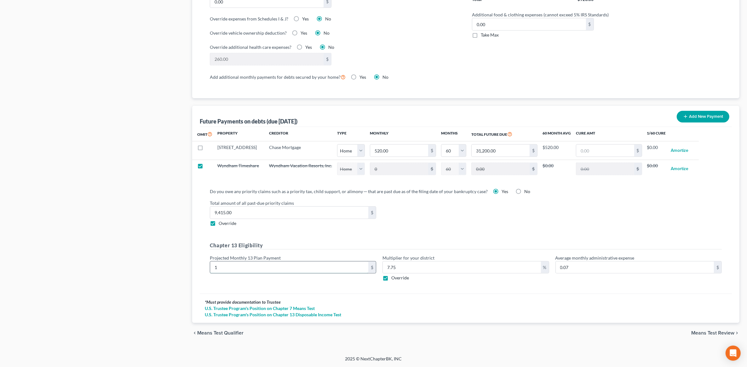
type input "1.08"
type input "141"
type input "10.92"
type input "1410"
type input "109.27"
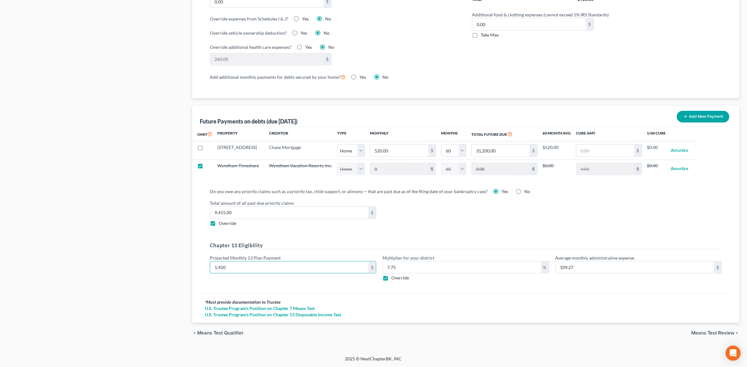
type input "1,410"
click at [427, 227] on div "Do you owe any priority claims such as a priority tax, child support, or alimon…" at bounding box center [466, 237] width 522 height 98
click at [721, 331] on span "Means Test Review" at bounding box center [712, 332] width 43 height 5
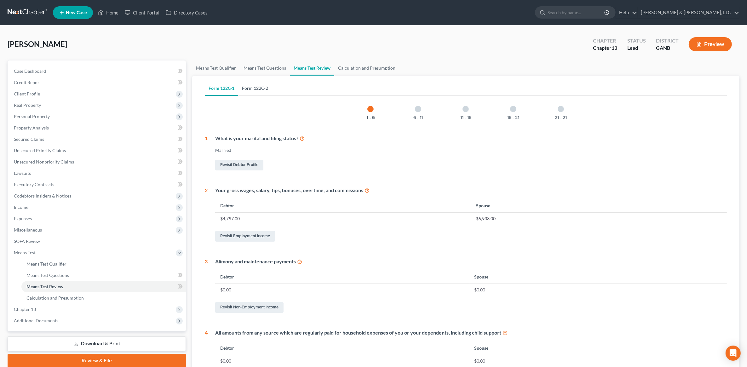
click at [241, 88] on link "Form 122C-2" at bounding box center [255, 88] width 34 height 15
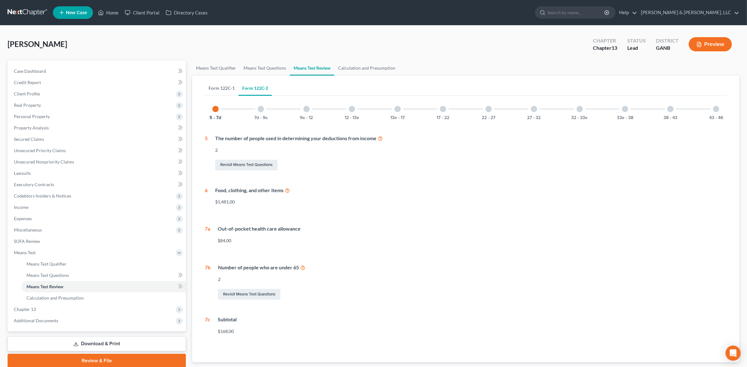
click at [223, 88] on link "Form 122C-1" at bounding box center [222, 88] width 34 height 15
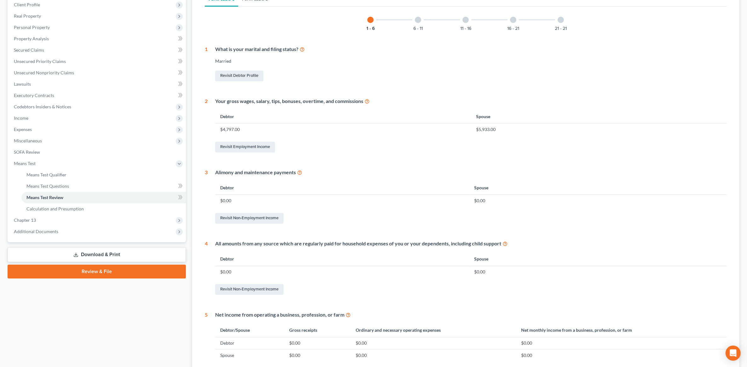
scroll to position [50, 0]
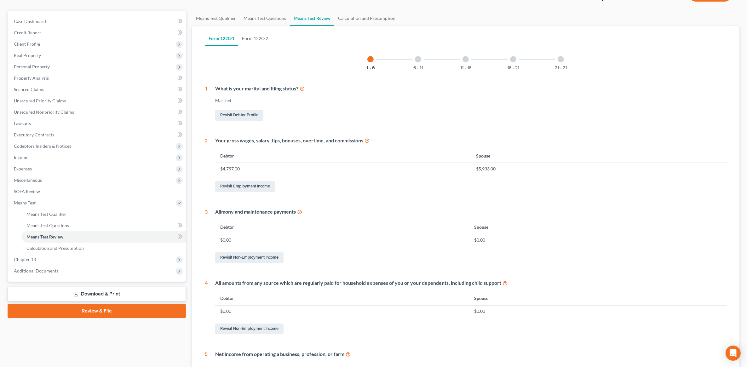
click at [415, 60] on div "6 - 11" at bounding box center [417, 58] width 21 height 21
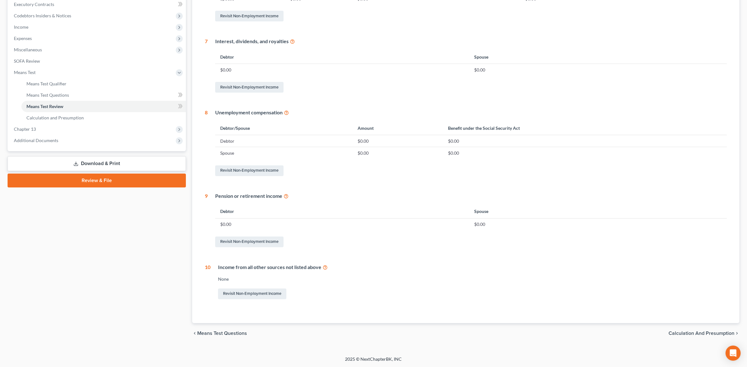
scroll to position [62, 0]
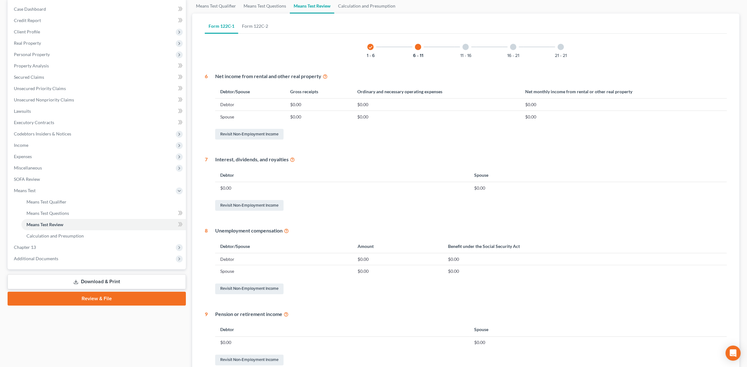
click at [461, 49] on div "11 - 16" at bounding box center [465, 46] width 21 height 21
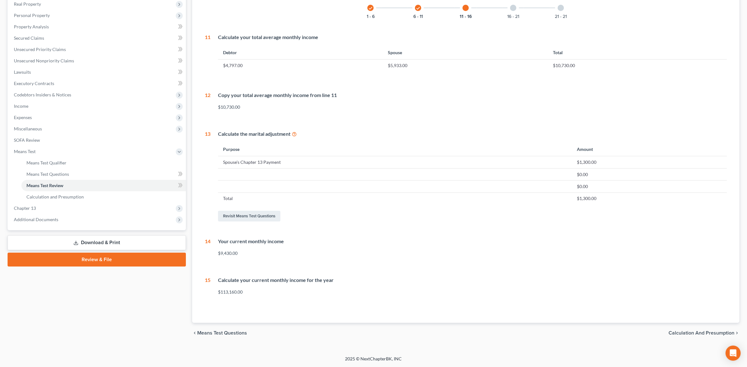
scroll to position [62, 0]
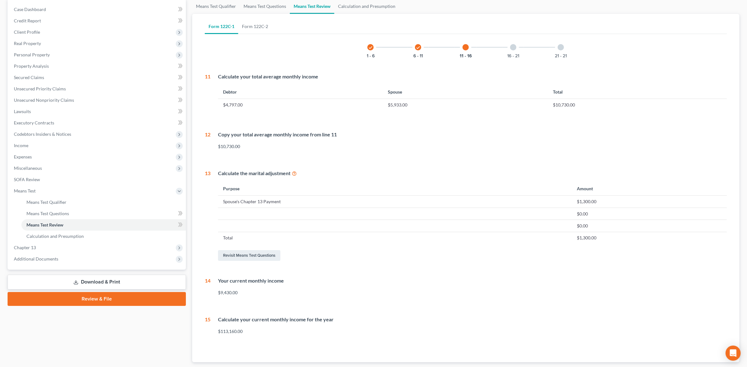
click at [111, 287] on link "Download & Print" at bounding box center [97, 282] width 178 height 15
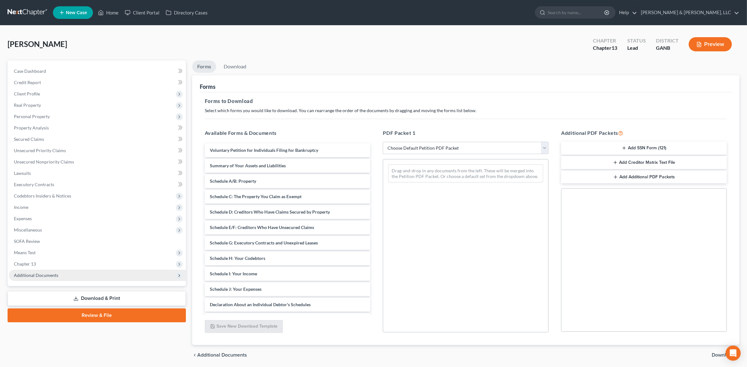
click at [71, 271] on span "Additional Documents" at bounding box center [97, 275] width 177 height 11
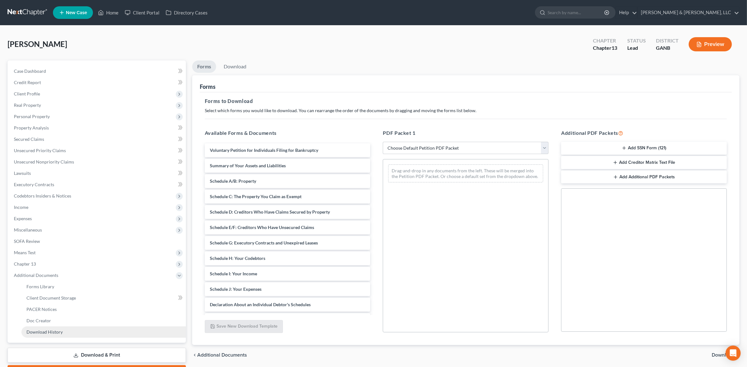
click at [49, 334] on link "Download History" at bounding box center [103, 331] width 164 height 11
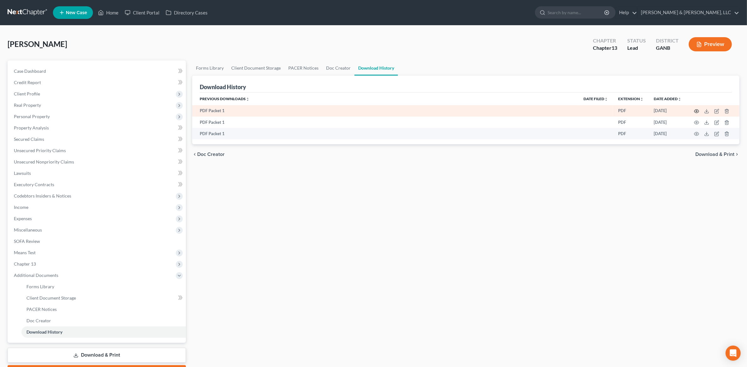
click at [697, 110] on icon "button" at bounding box center [696, 111] width 5 height 5
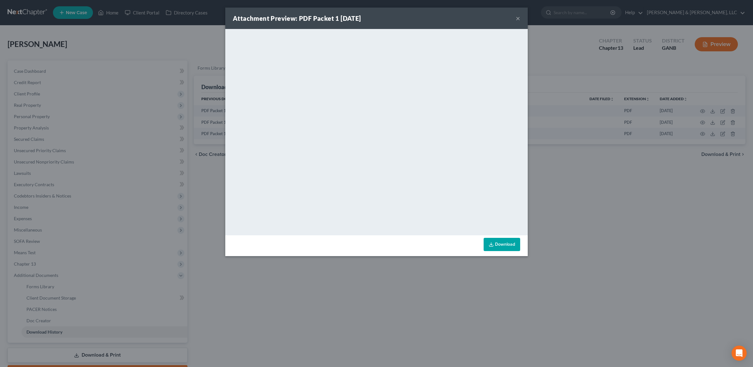
click at [517, 19] on button "×" at bounding box center [517, 18] width 4 height 8
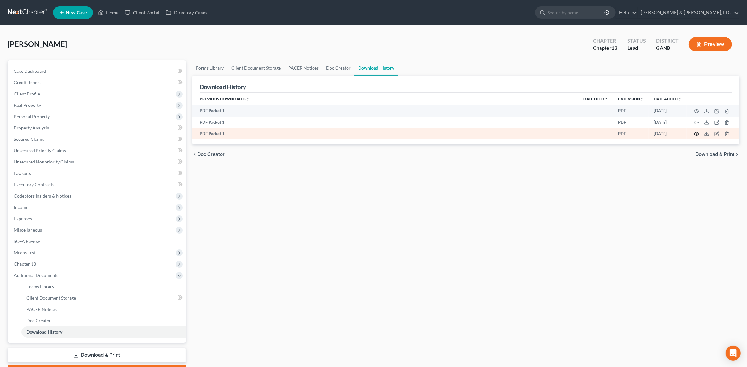
click at [695, 135] on icon "button" at bounding box center [696, 133] width 5 height 3
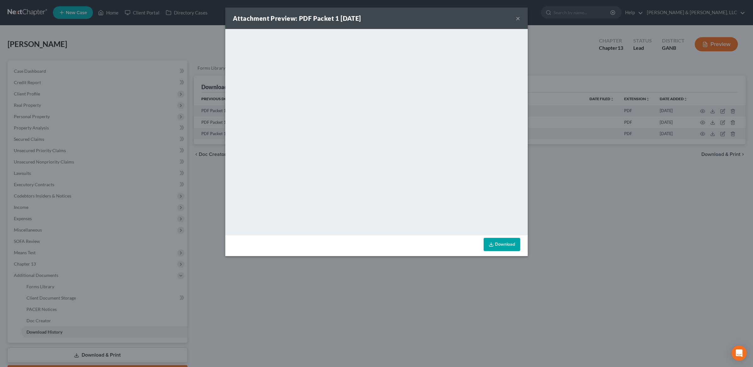
click at [516, 18] on button "×" at bounding box center [517, 18] width 4 height 8
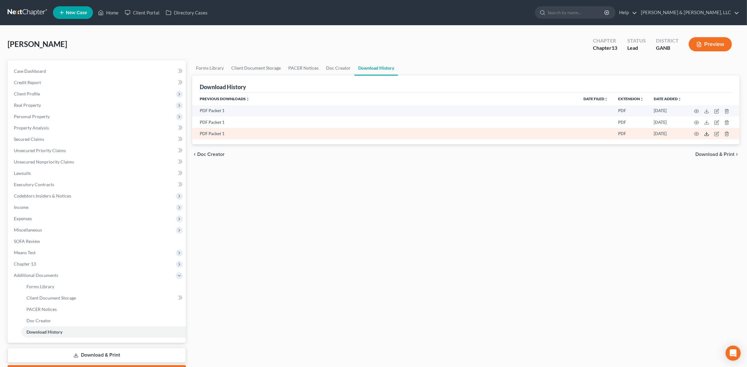
click at [706, 131] on icon at bounding box center [706, 133] width 5 height 5
